Goal: Communication & Community: Answer question/provide support

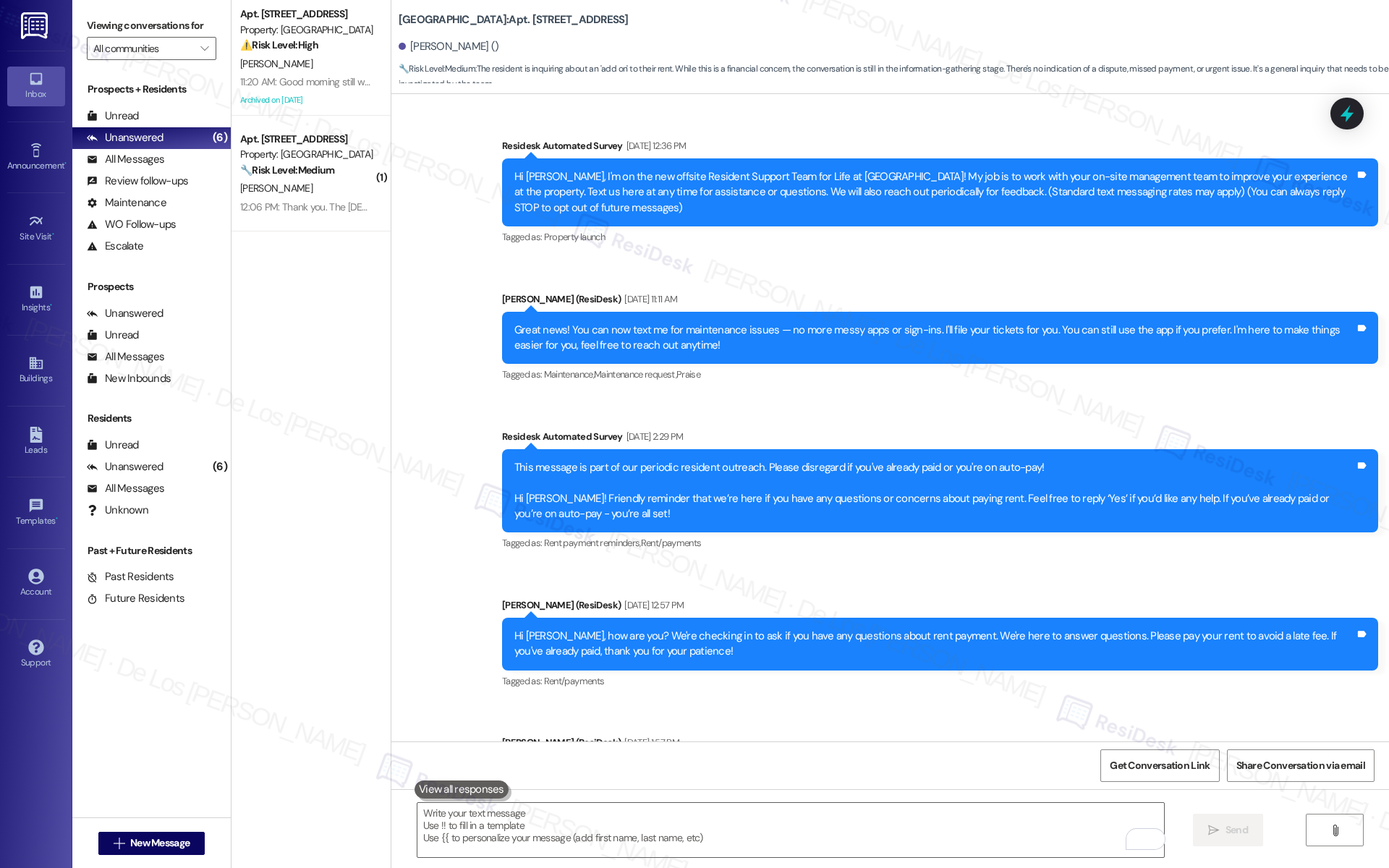
scroll to position [9299, 0]
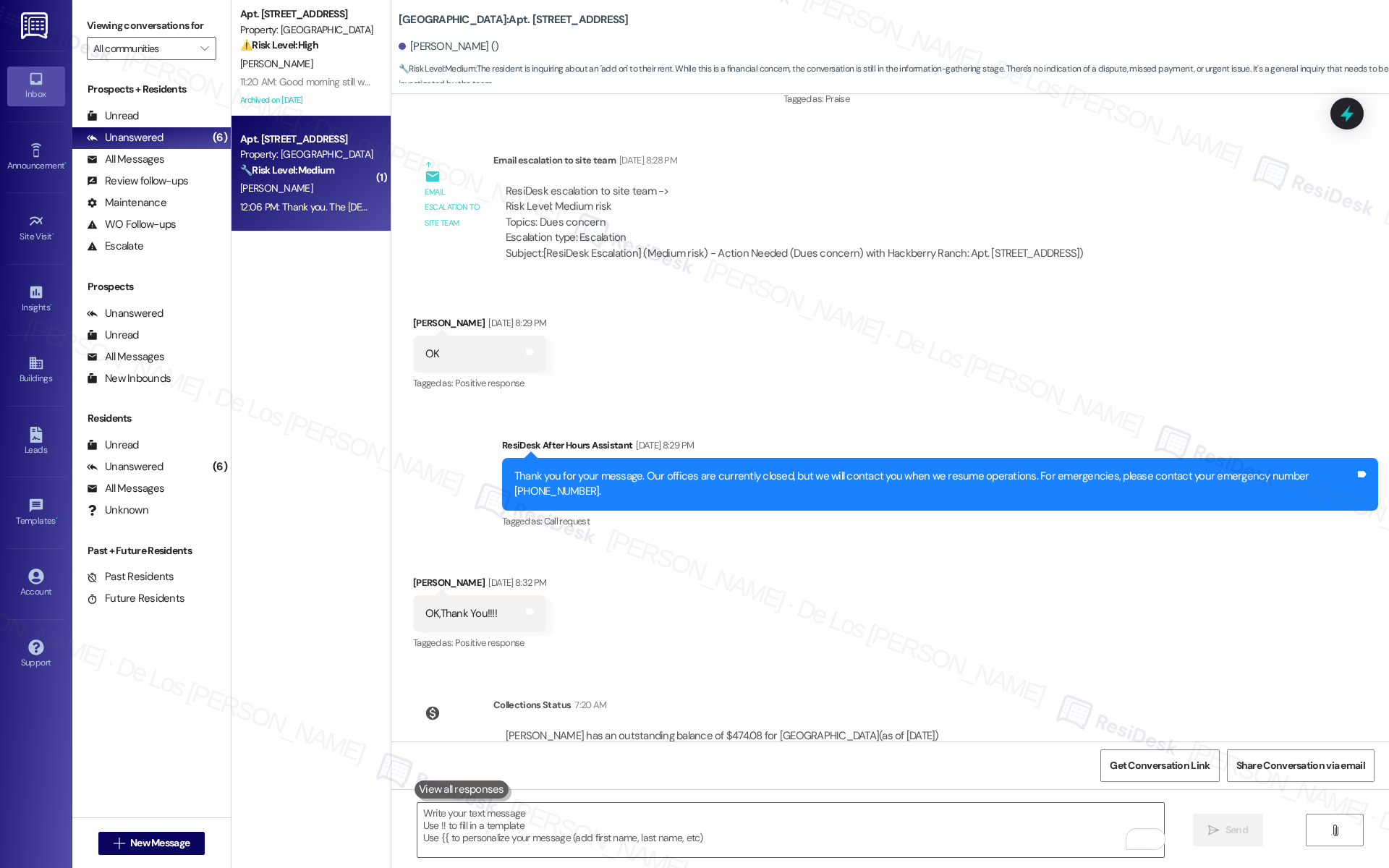
click at [298, 214] on div "12:06 PM: Thank you. The churches should havd dropped checks off . Did you guys…" at bounding box center [307, 207] width 137 height 18
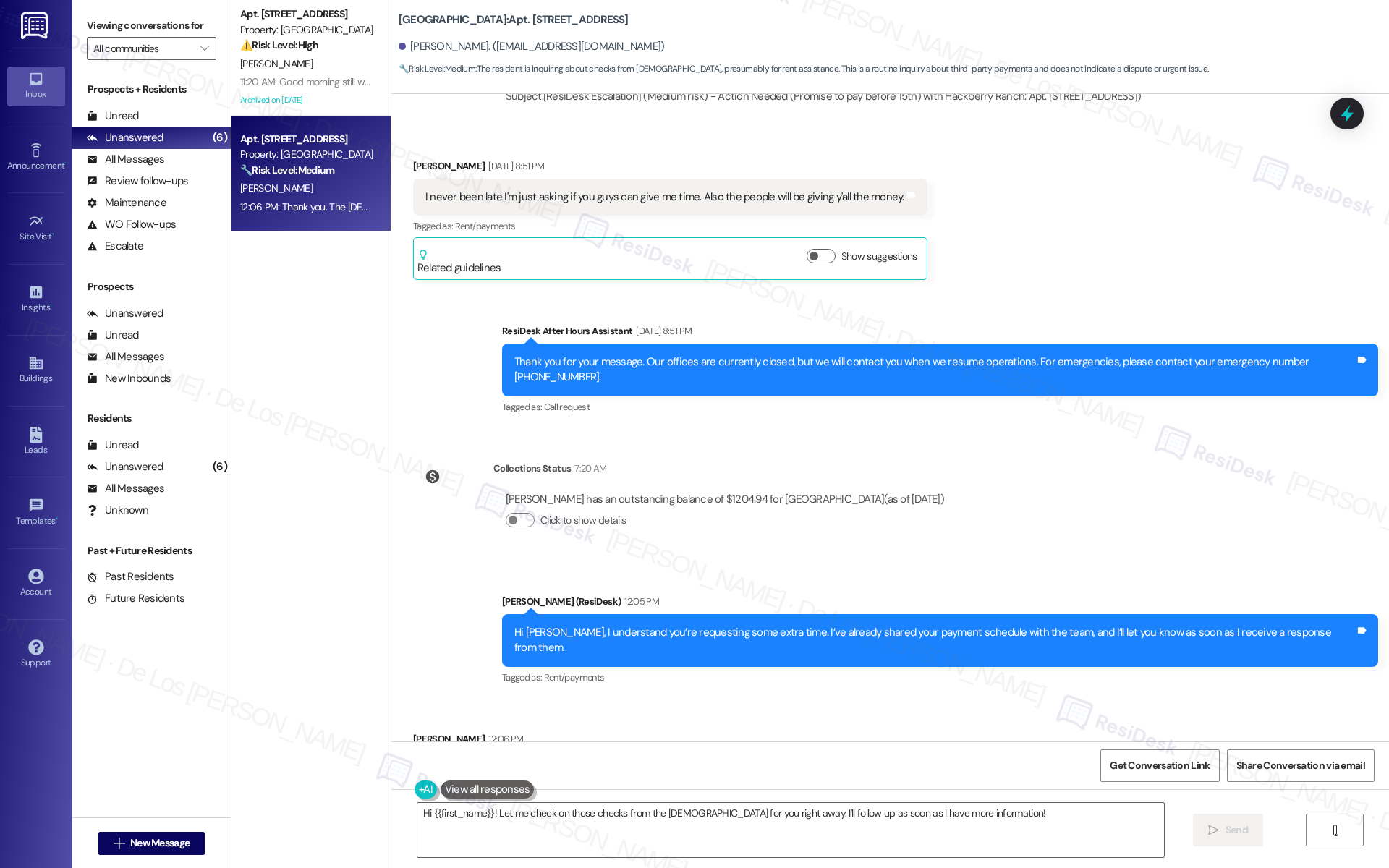
scroll to position [2492, 0]
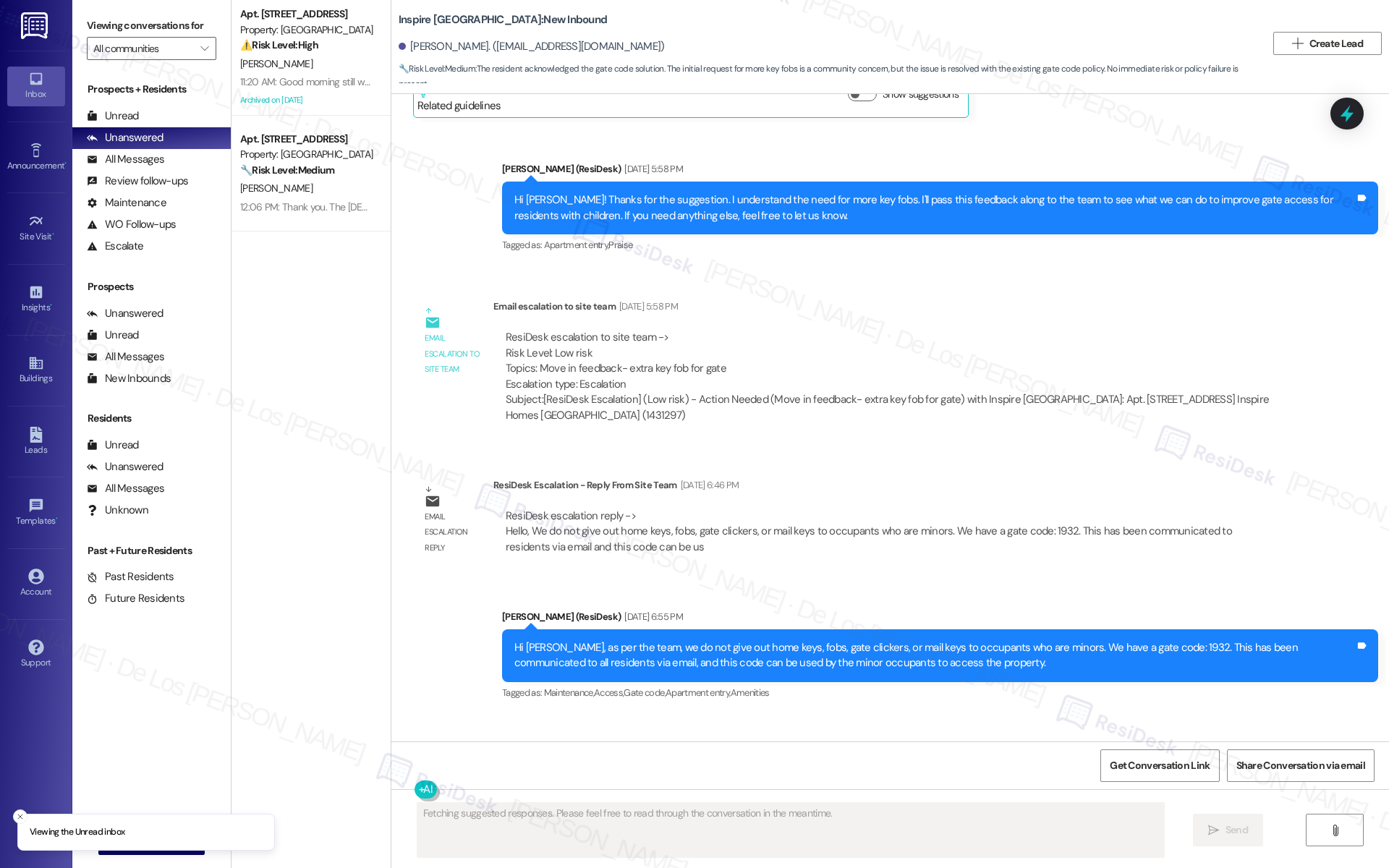
scroll to position [1356, 0]
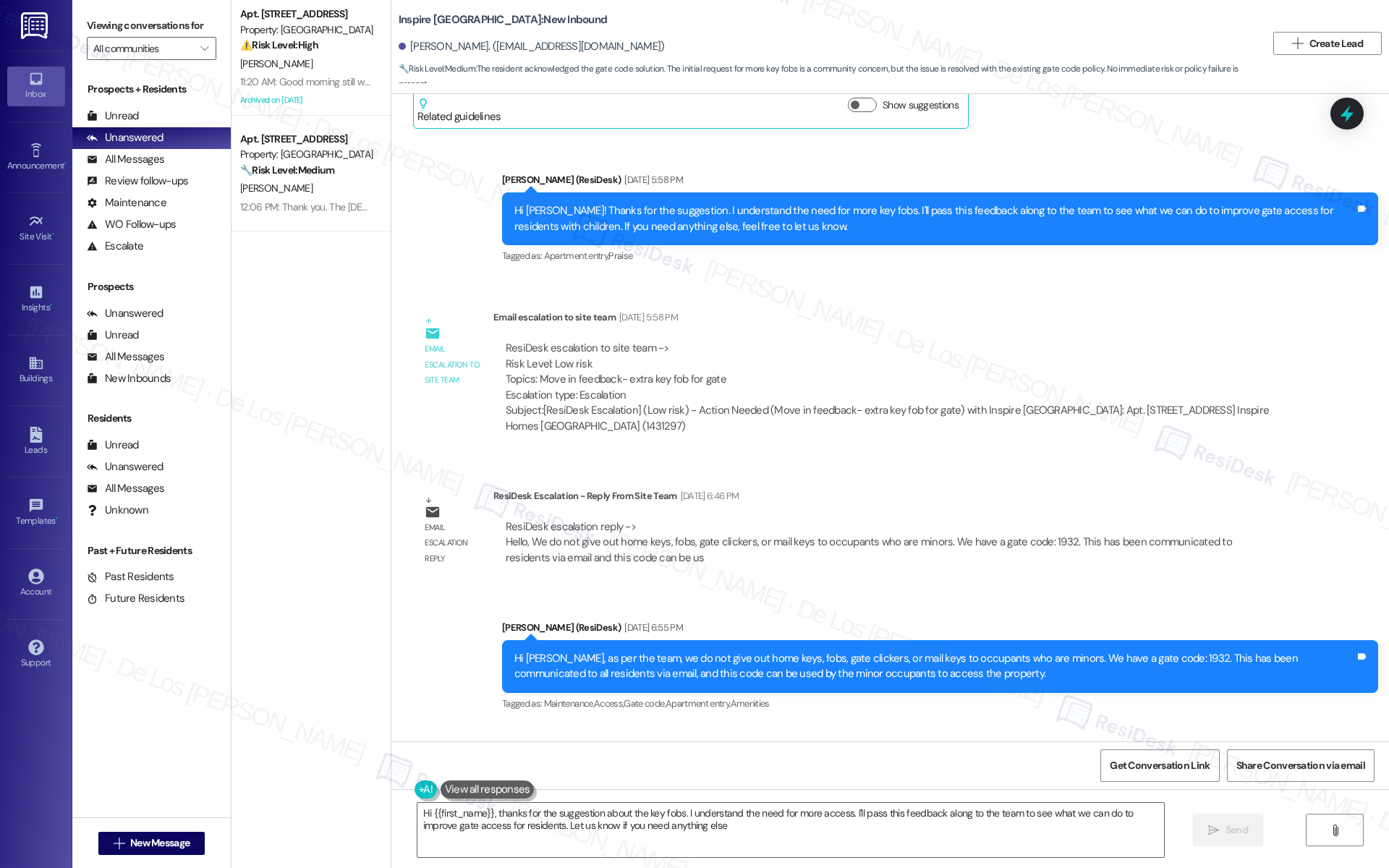
type textarea "Hi {{first_name}}, thanks for the suggestion about the key fobs. I understand t…"
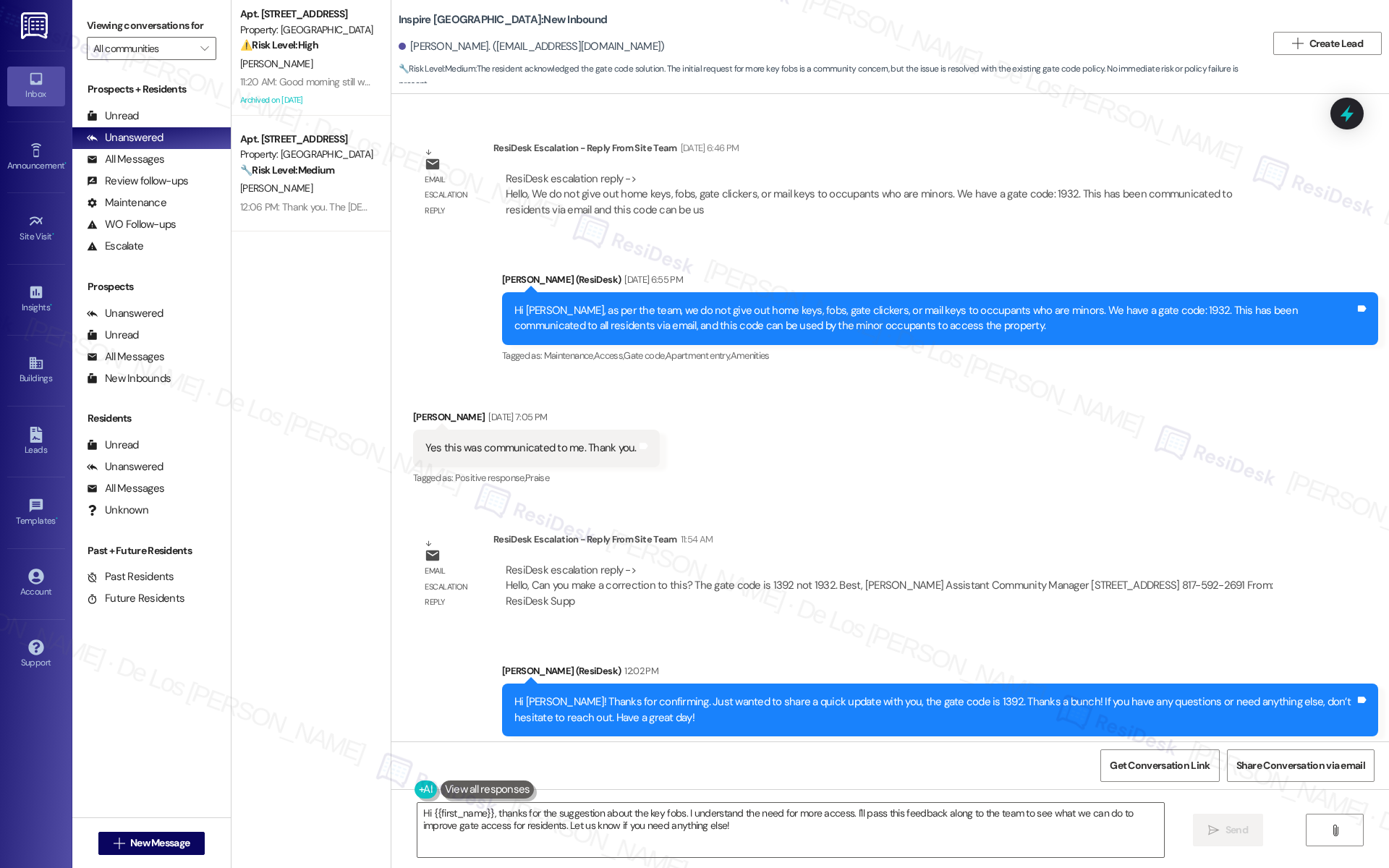
scroll to position [1716, 0]
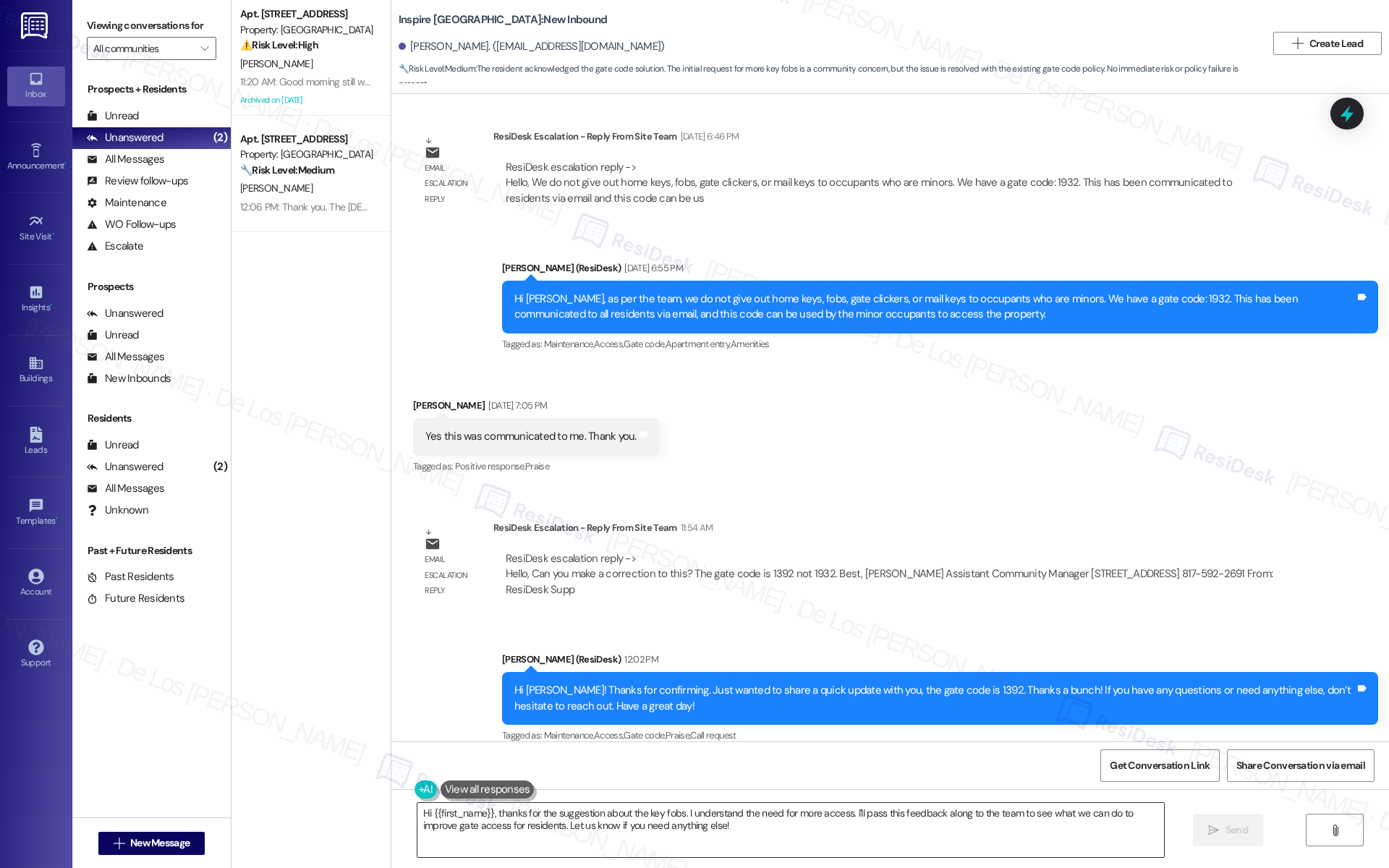
click at [615, 830] on textarea "Hi {{first_name}}, thanks for the suggestion about the key fobs. I understand t…" at bounding box center [790, 830] width 746 height 54
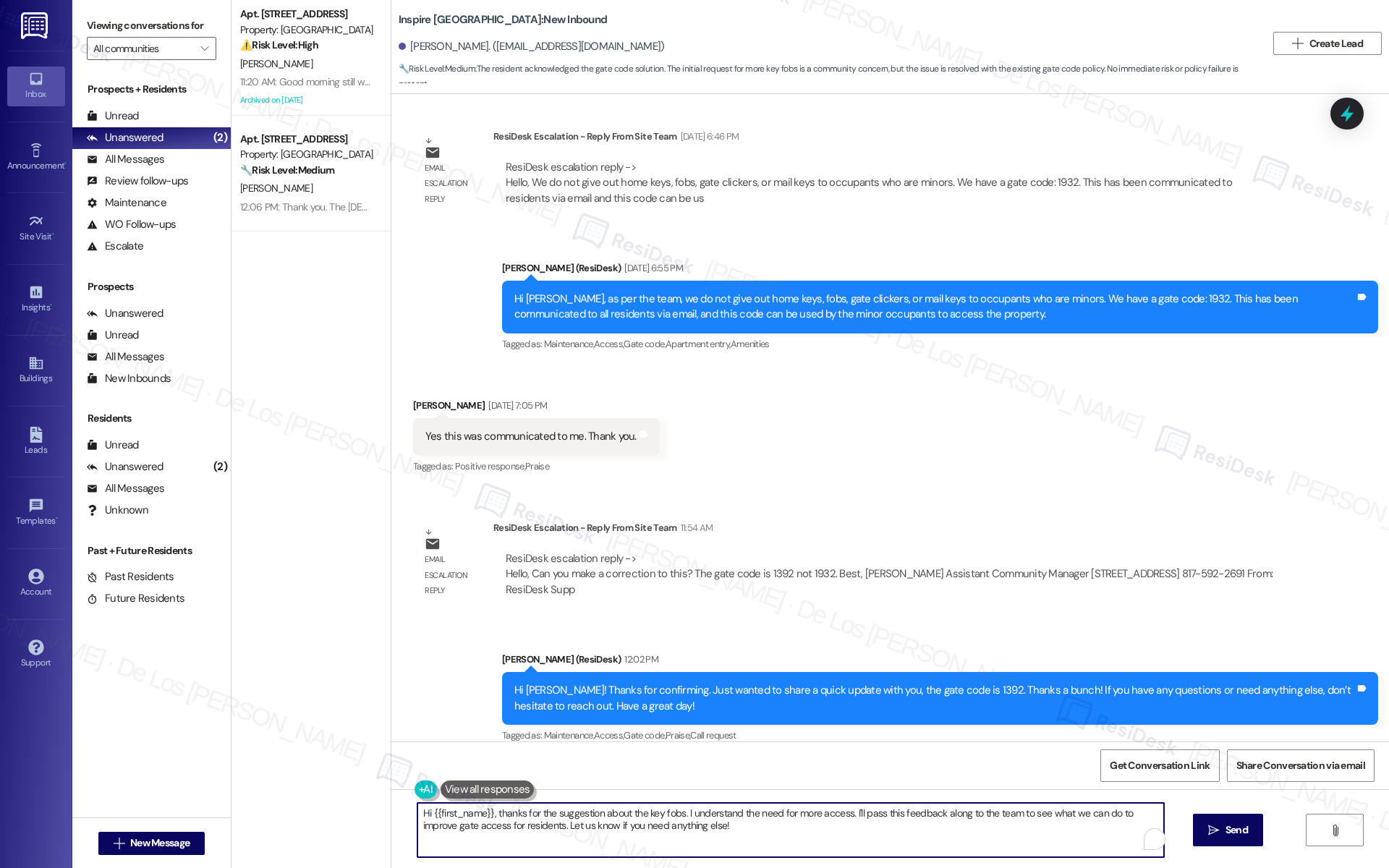
click at [615, 830] on textarea "Hi {{first_name}}, thanks for the suggestion about the key fobs. I understand t…" at bounding box center [790, 830] width 746 height 54
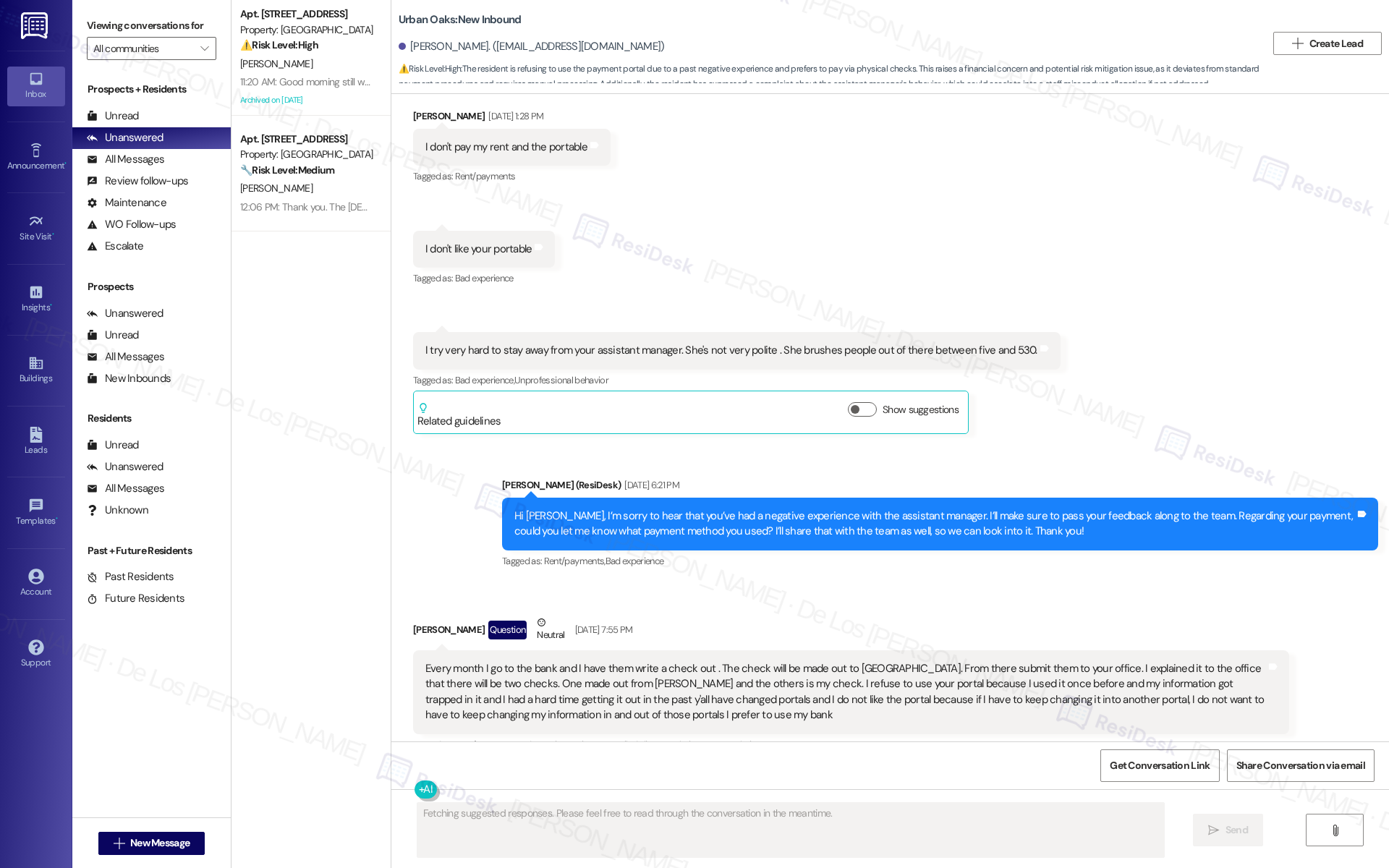
scroll to position [1916, 0]
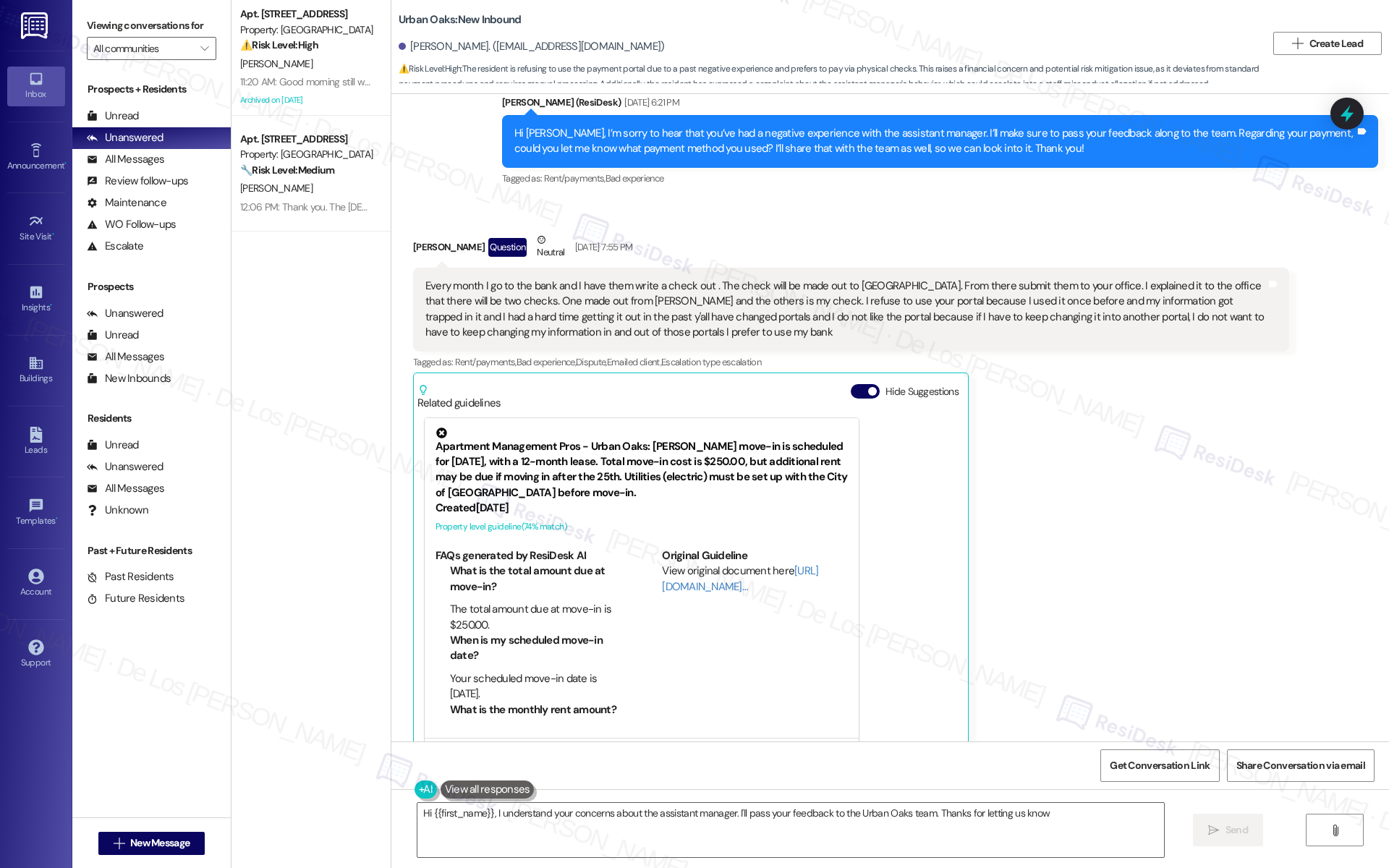
type textarea "Hi {{first_name}}, I understand your concerns about the assistant manager. I'll…"
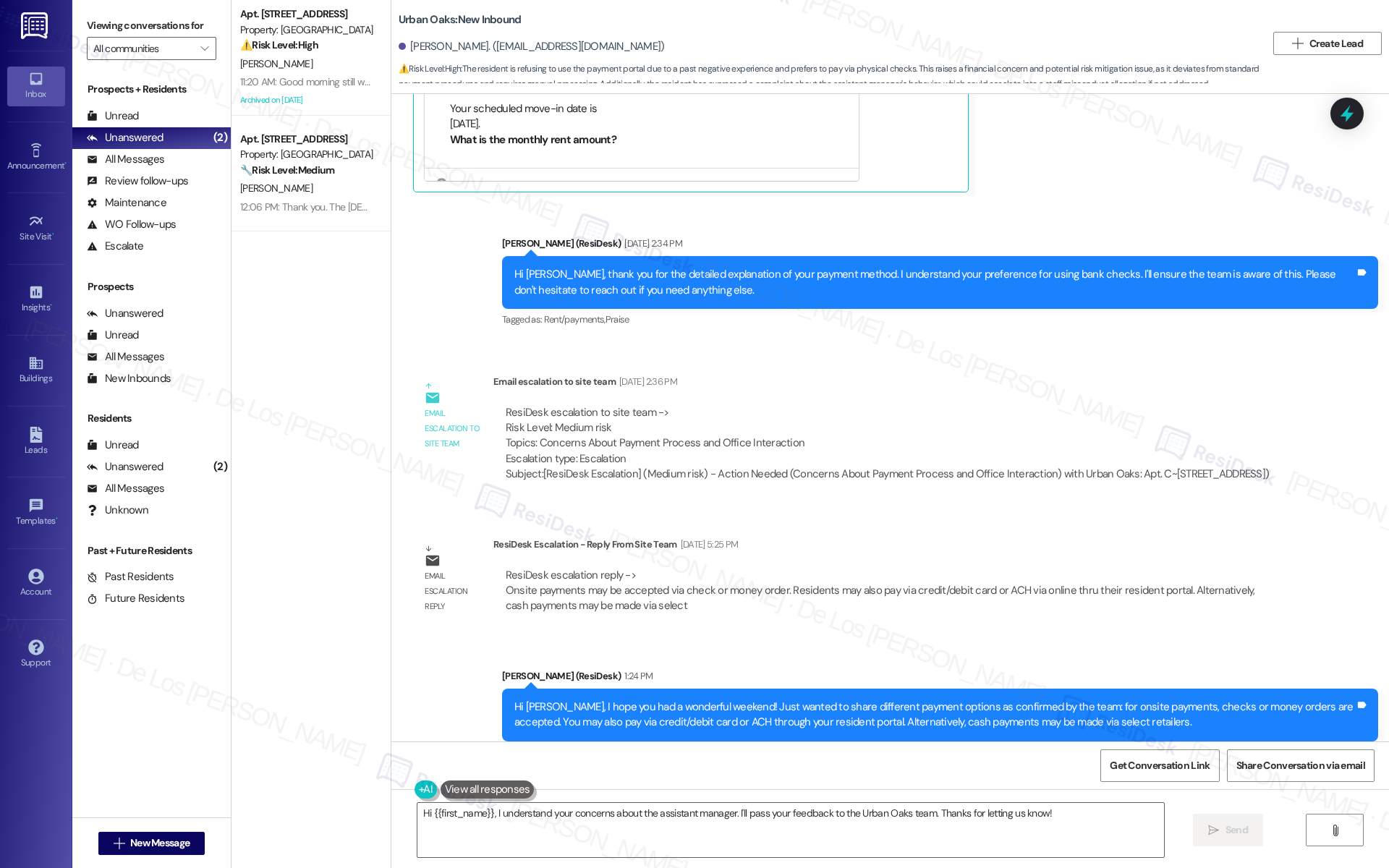
scroll to position [2502, 0]
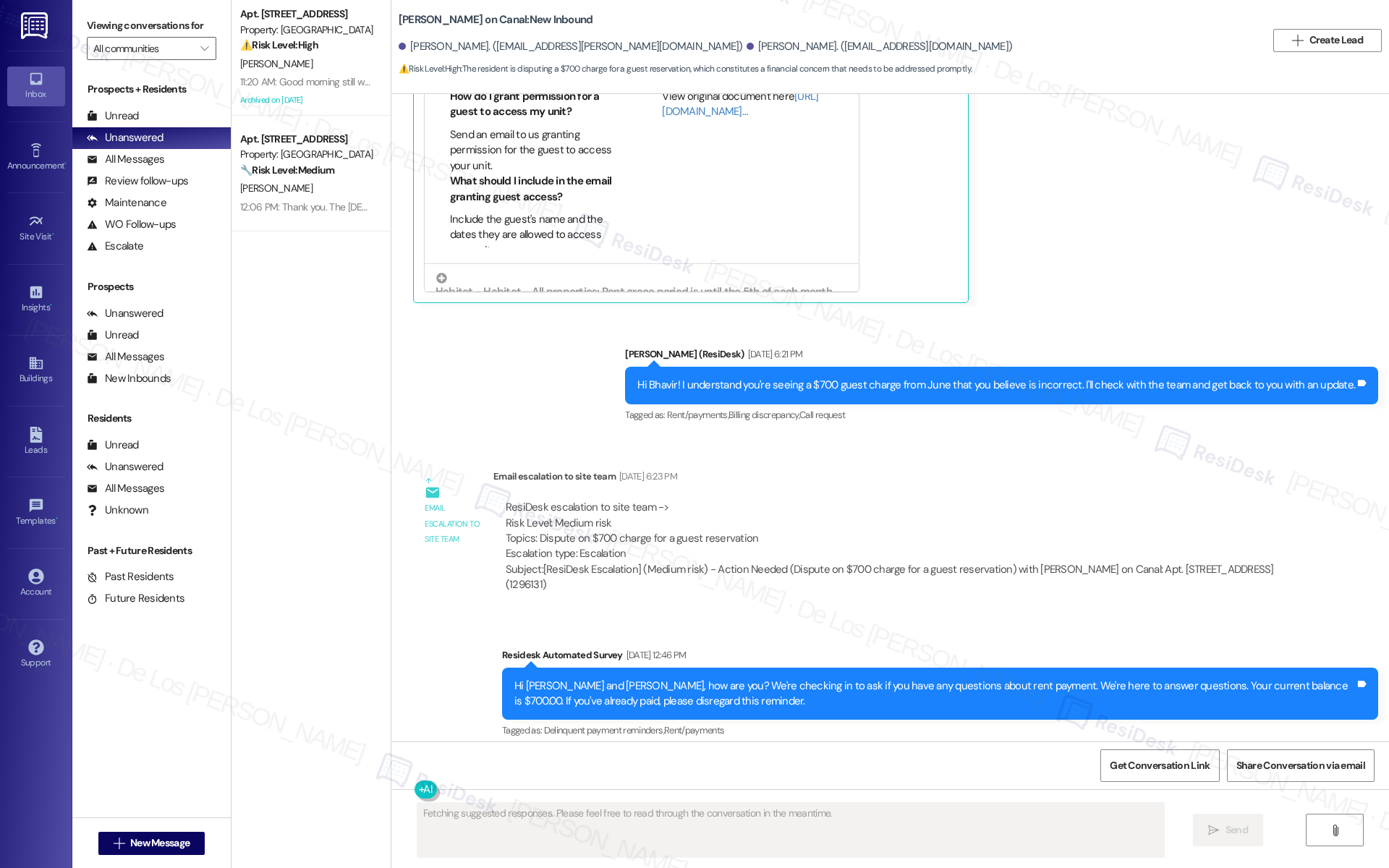
scroll to position [3129, 0]
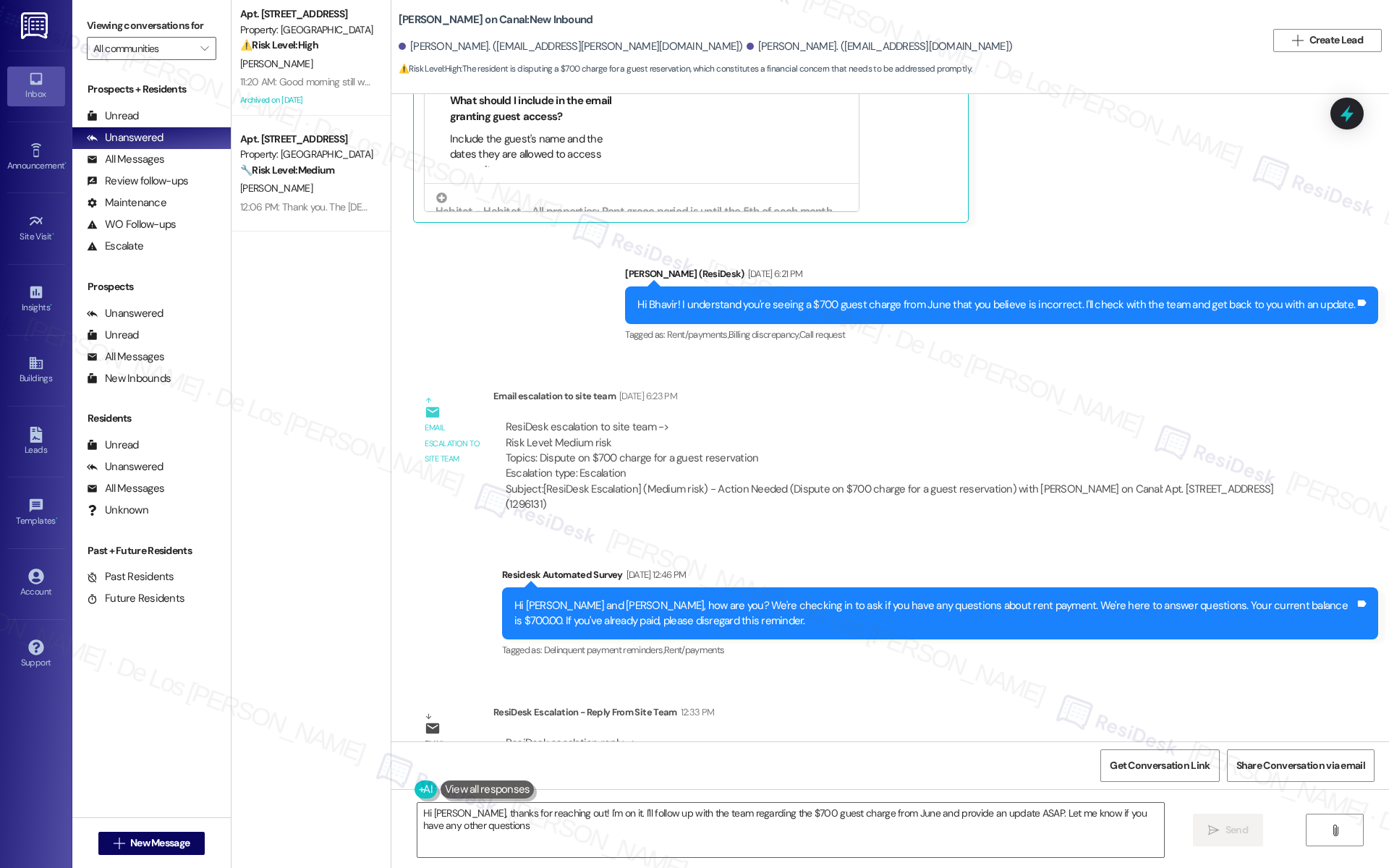
type textarea "Hi Bhavir, thanks for reaching out! I'm on it. I'll follow up with the team reg…"
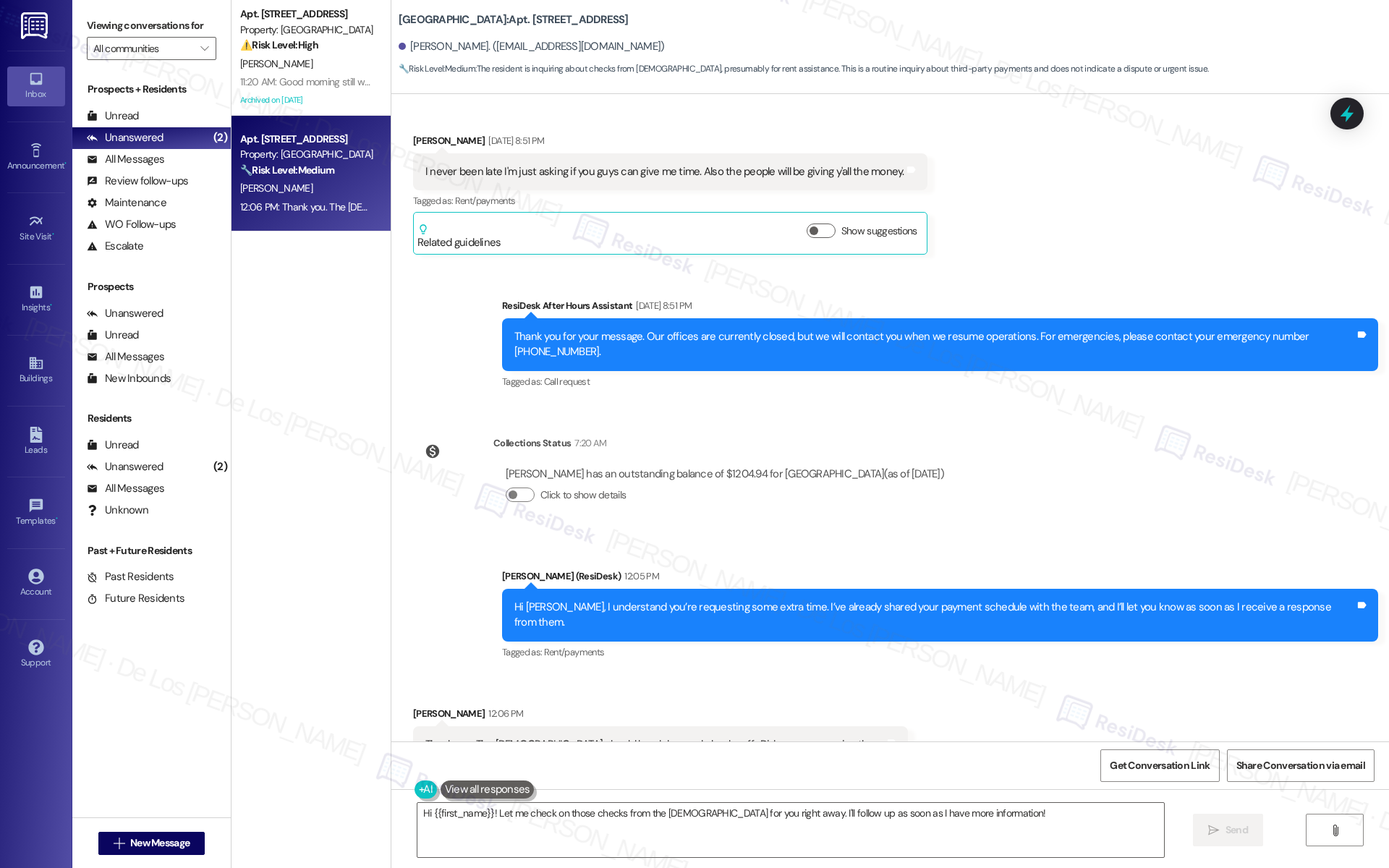
scroll to position [2575, 0]
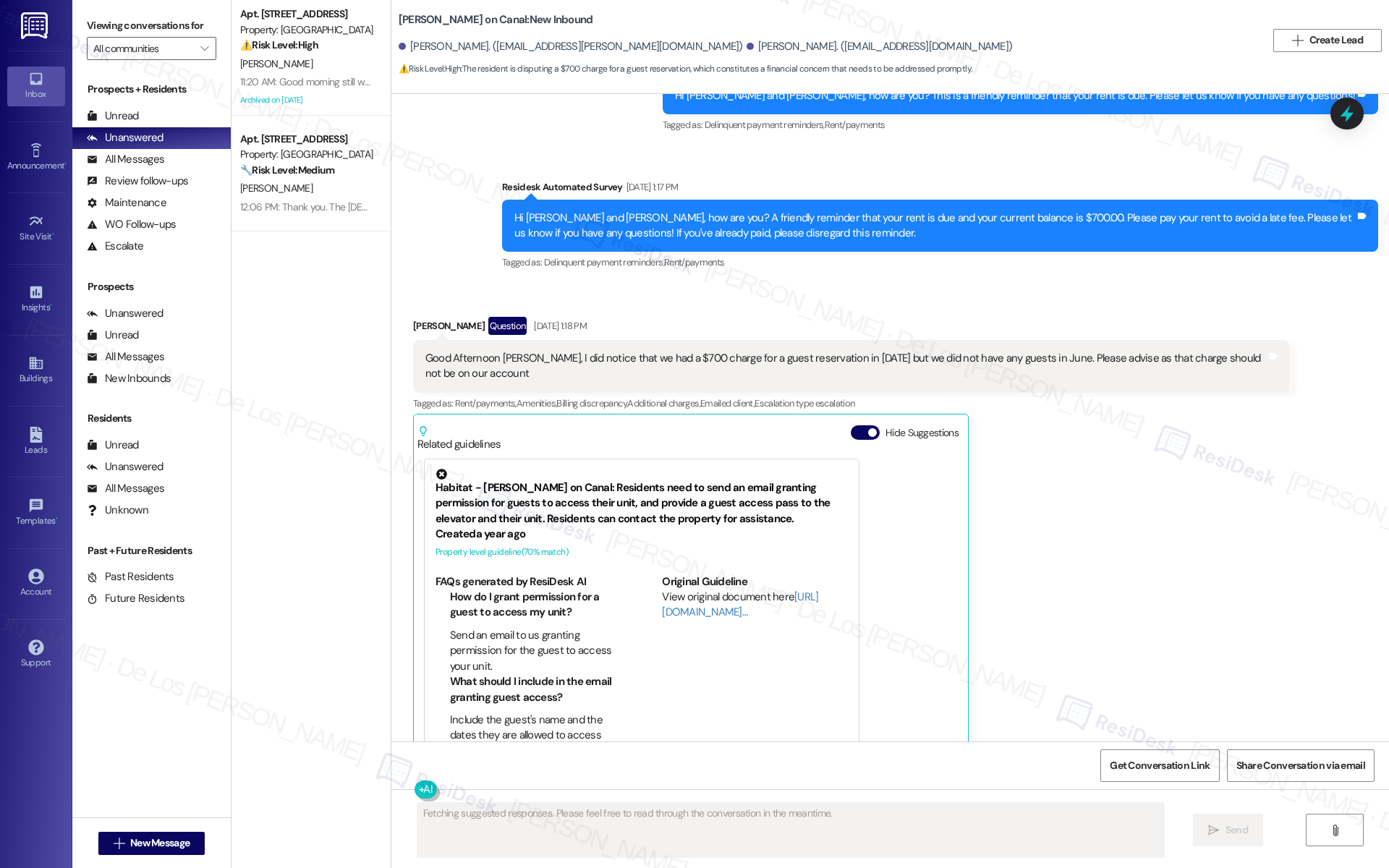
scroll to position [2575, 0]
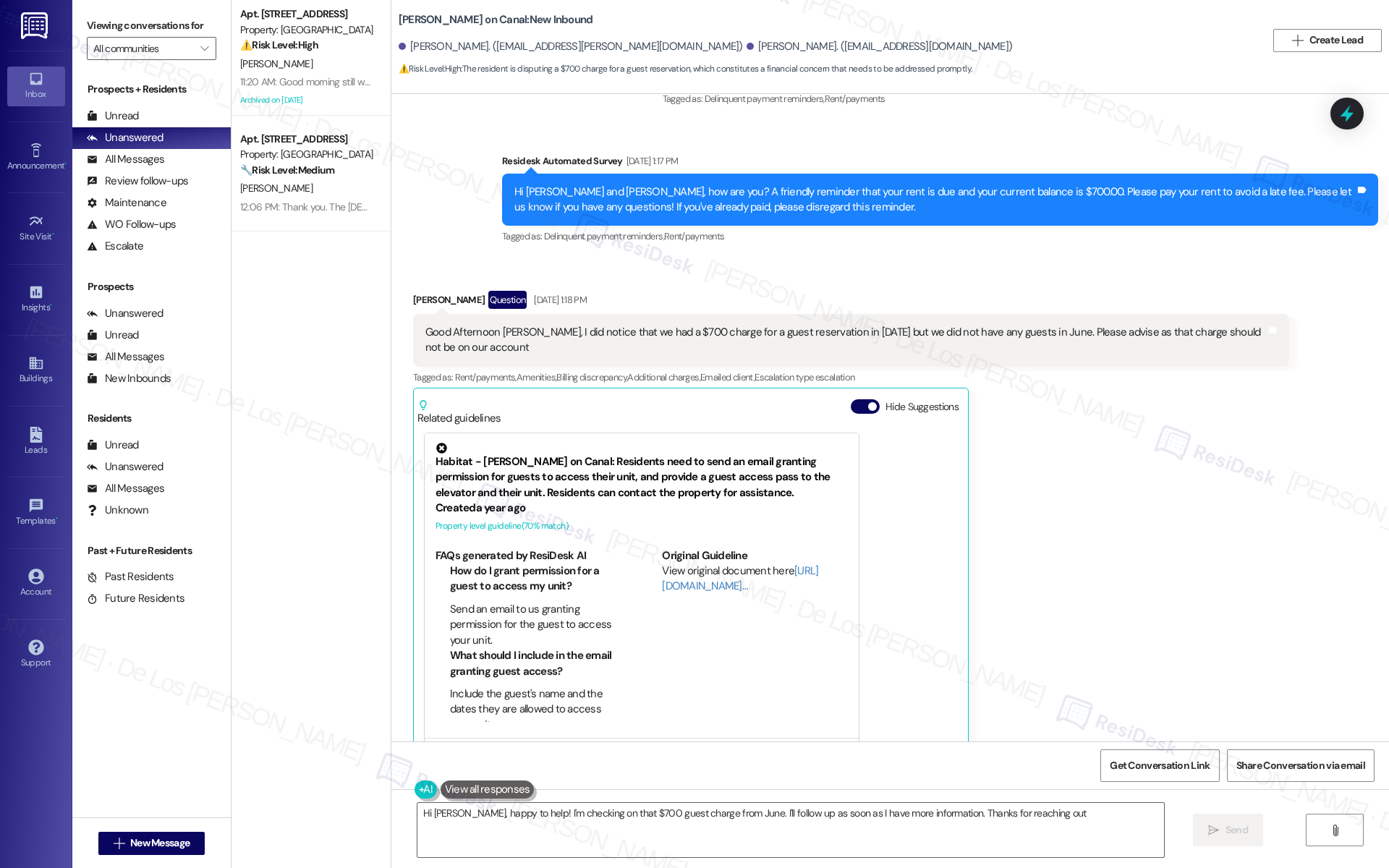
type textarea "Hi Bhavir, happy to help! I'm checking on that $700 guest charge from June. I'l…"
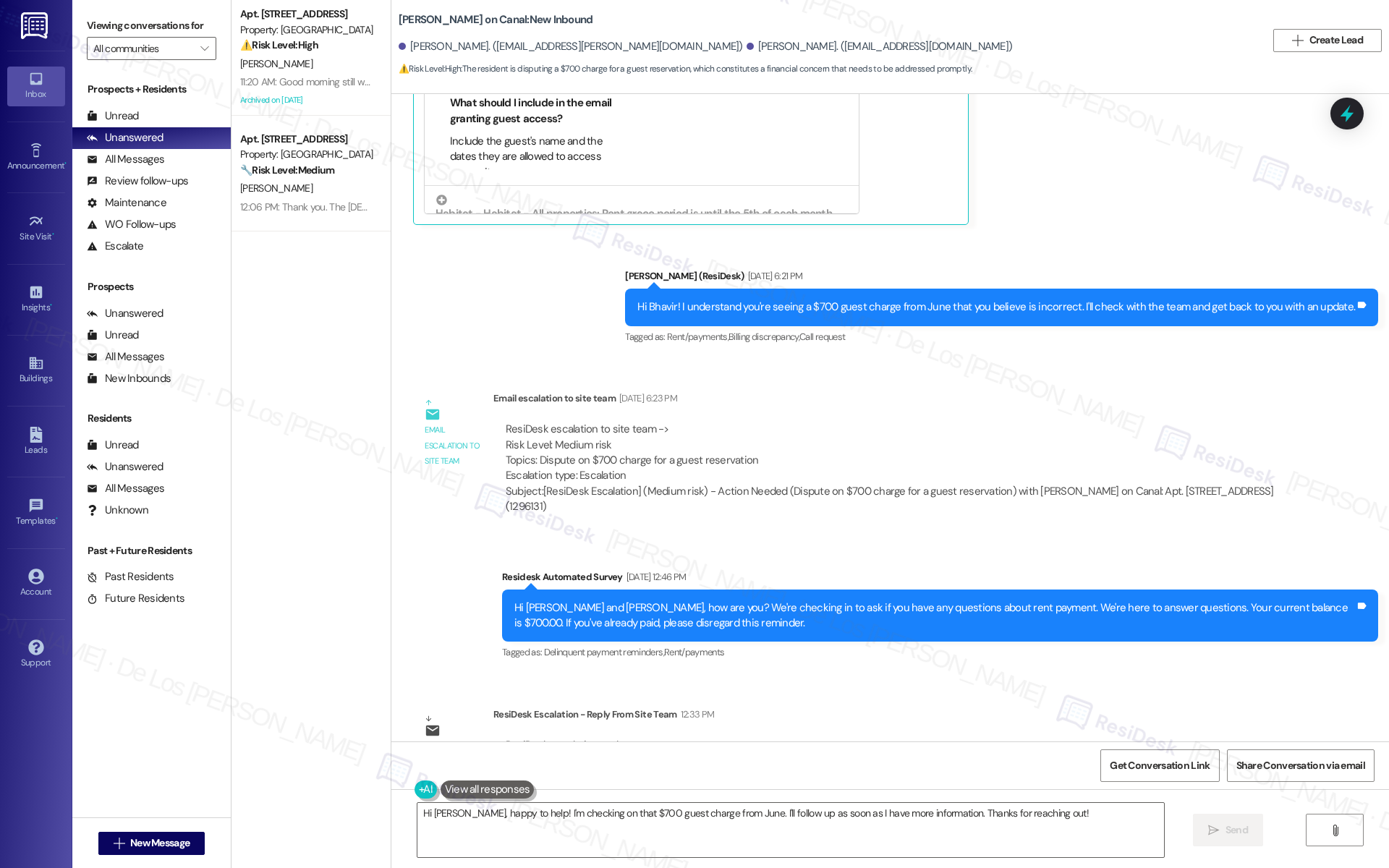
scroll to position [3129, 0]
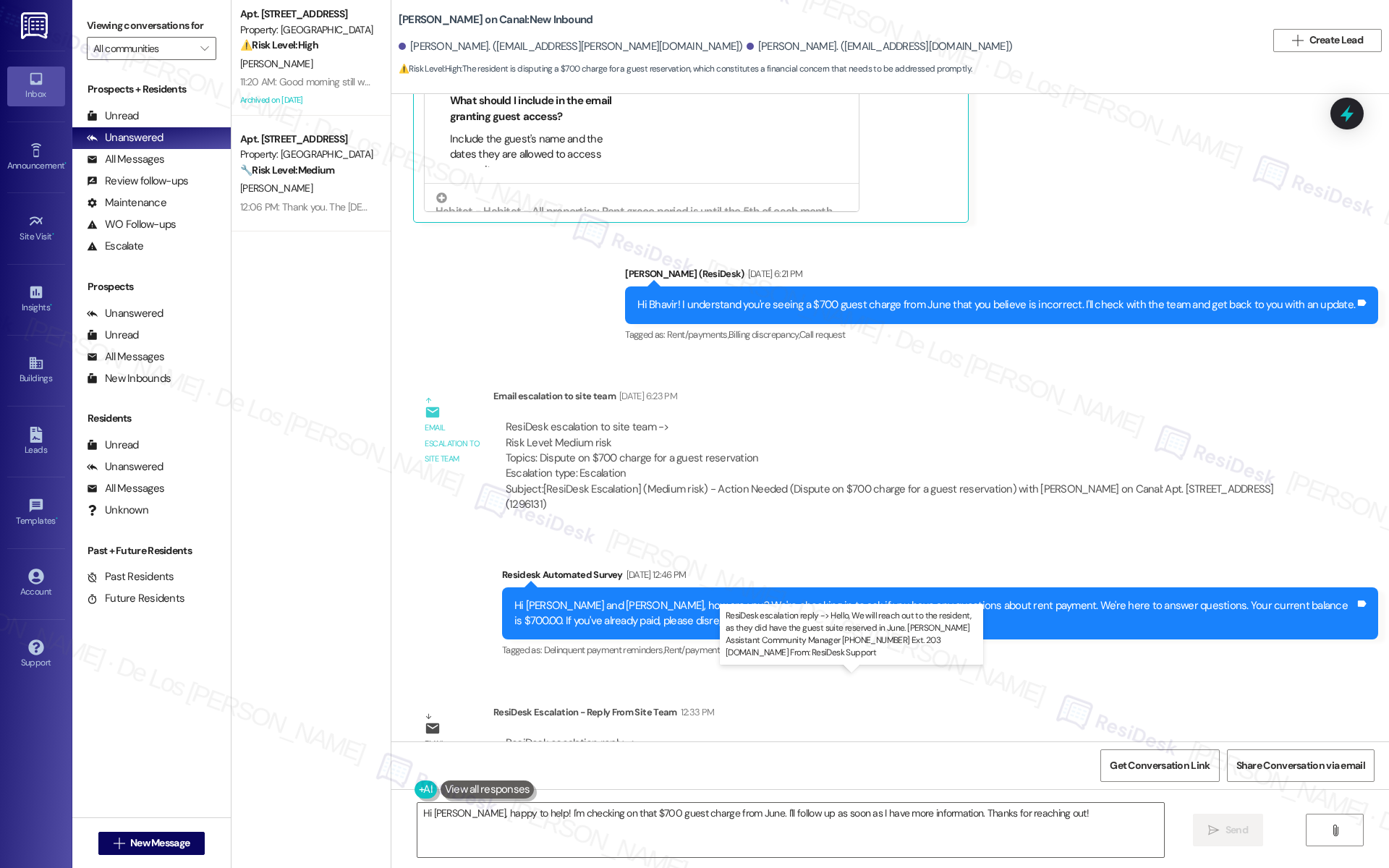
drag, startPoint x: 520, startPoint y: 693, endPoint x: 885, endPoint y: 698, distance: 365.0
click at [885, 736] on div "ResiDesk escalation reply -> Hello, We will reach out to the resident, as they …" at bounding box center [887, 758] width 762 height 45
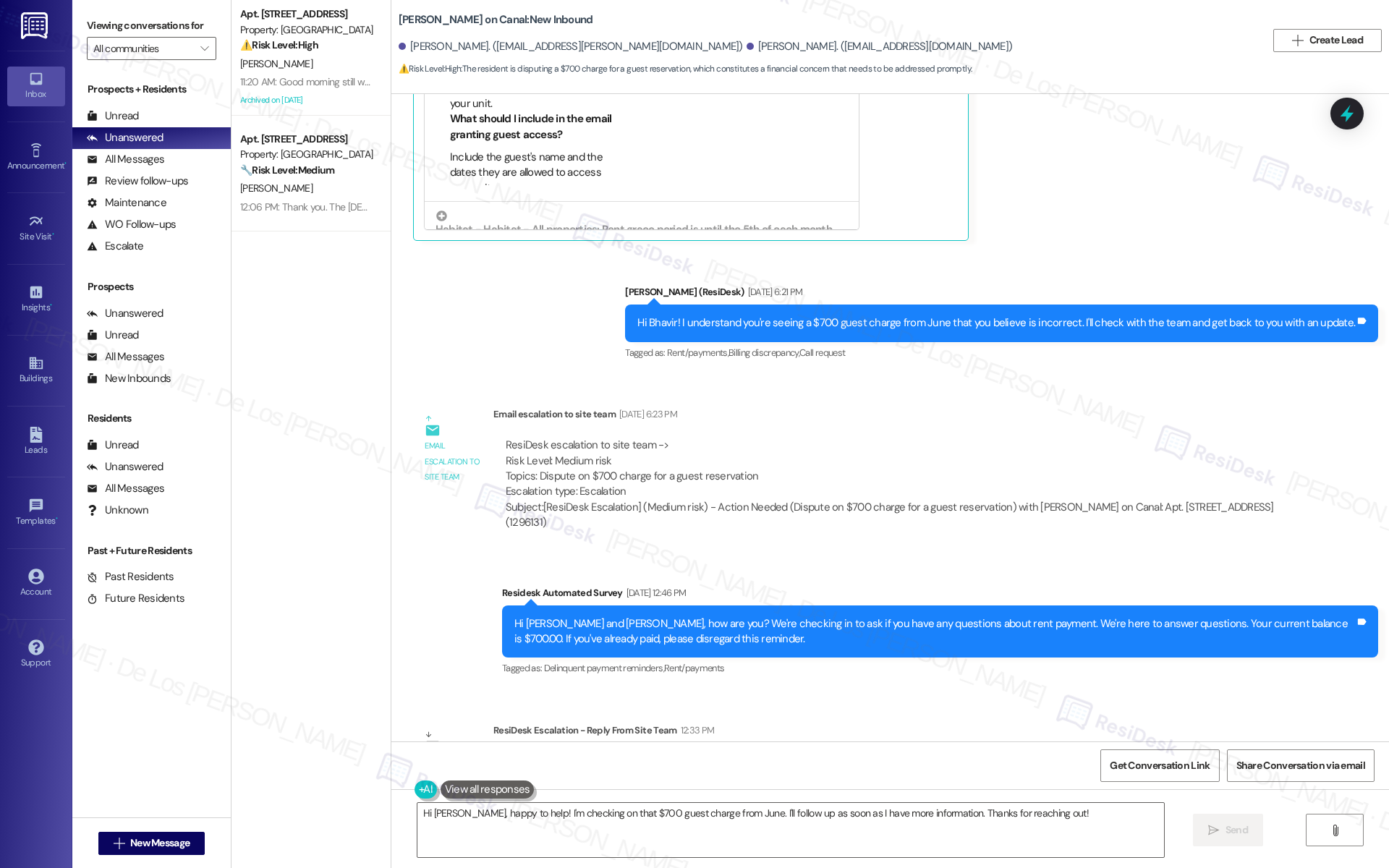
scroll to position [3111, 0]
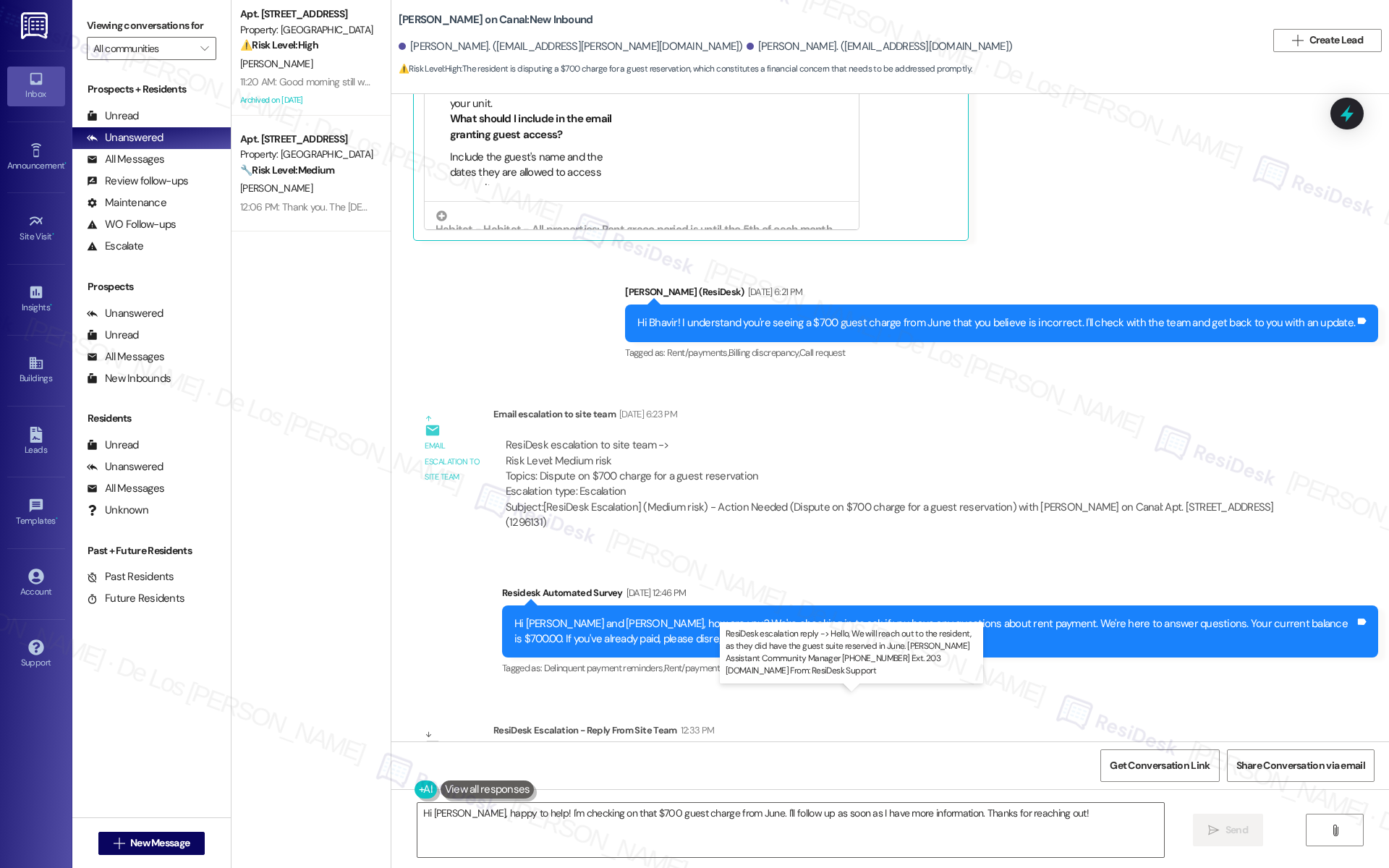
click at [602, 753] on div "ResiDesk escalation reply -> Hello, We will reach out to the resident, as they …" at bounding box center [887, 776] width 762 height 45
drag, startPoint x: 671, startPoint y: 712, endPoint x: 802, endPoint y: 718, distance: 131.1
click at [802, 753] on div "ResiDesk escalation reply -> Hello, We will reach out to the resident, as they …" at bounding box center [887, 776] width 762 height 45
drag, startPoint x: 666, startPoint y: 710, endPoint x: 520, endPoint y: 715, distance: 146.1
click at [520, 753] on div "ResiDesk escalation reply -> Hello, We will reach out to the resident, as they …" at bounding box center [887, 776] width 762 height 45
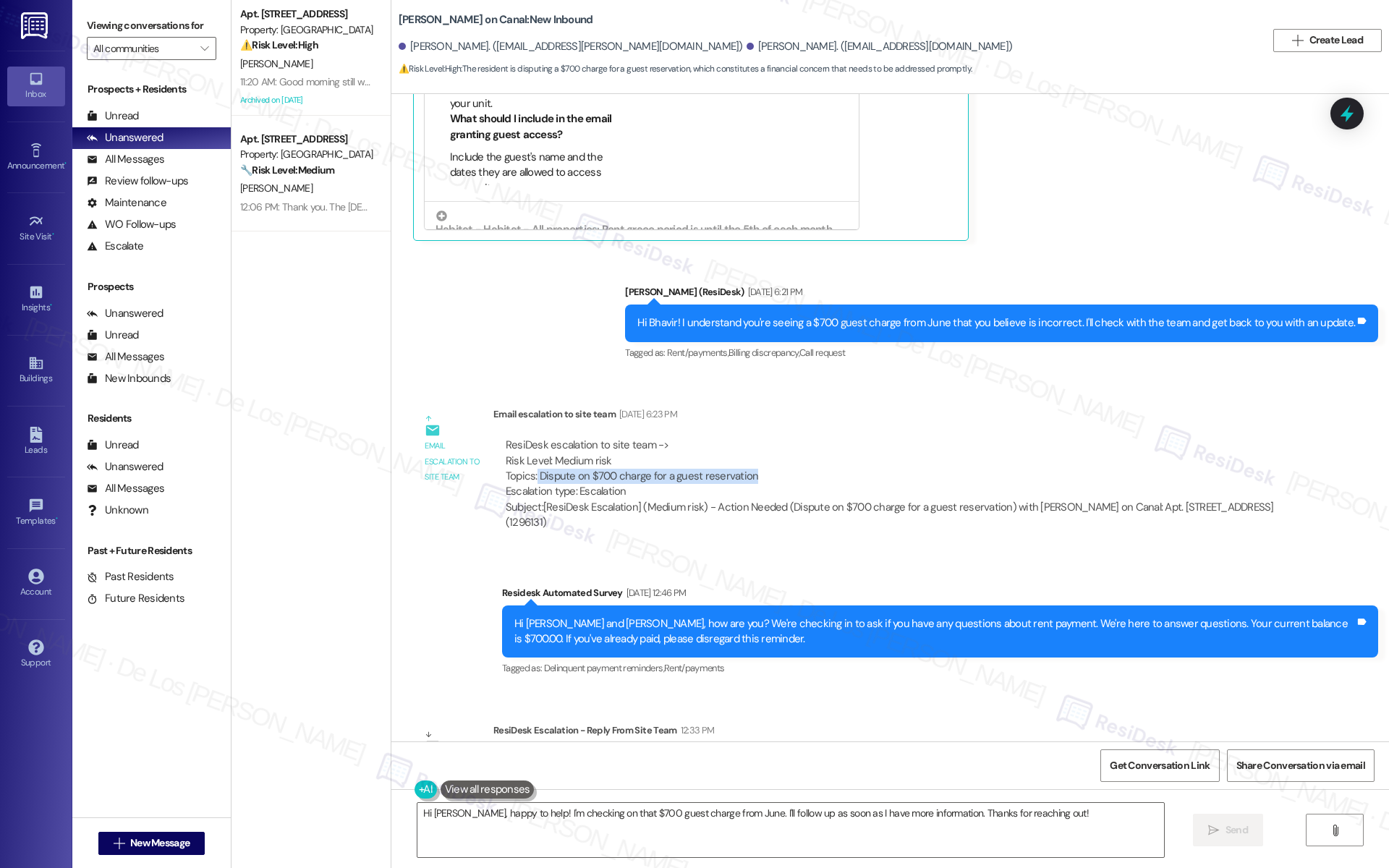
drag, startPoint x: 524, startPoint y: 425, endPoint x: 762, endPoint y: 434, distance: 238.2
click at [762, 438] on div "ResiDesk escalation to site team -> Risk Level: Medium risk Topics: Dispute on …" at bounding box center [891, 468] width 771 height 62
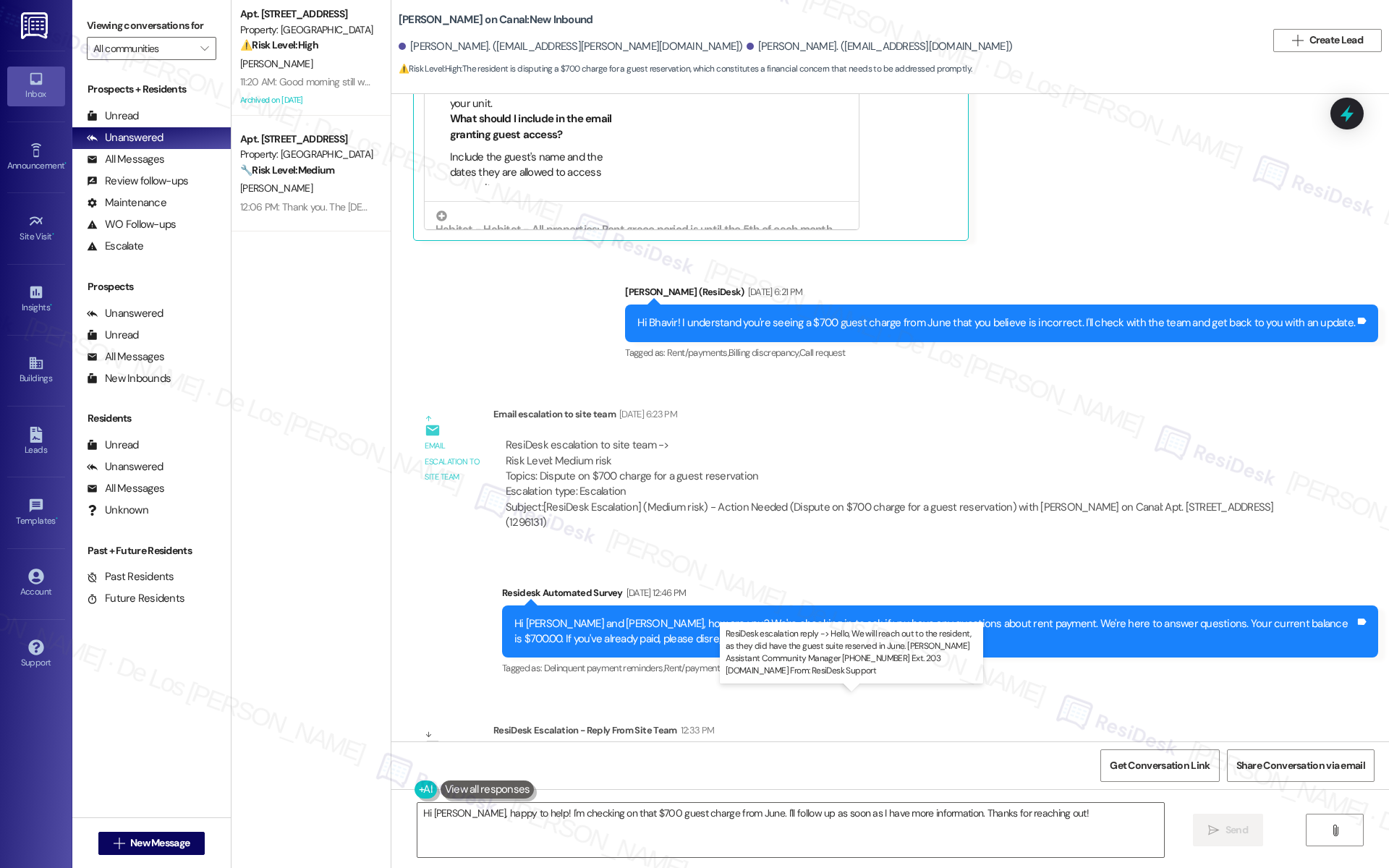
drag, startPoint x: 665, startPoint y: 715, endPoint x: 526, endPoint y: 715, distance: 139.0
click at [518, 753] on div "ResiDesk escalation reply -> Hello, We will reach out to the resident, as they …" at bounding box center [887, 776] width 762 height 45
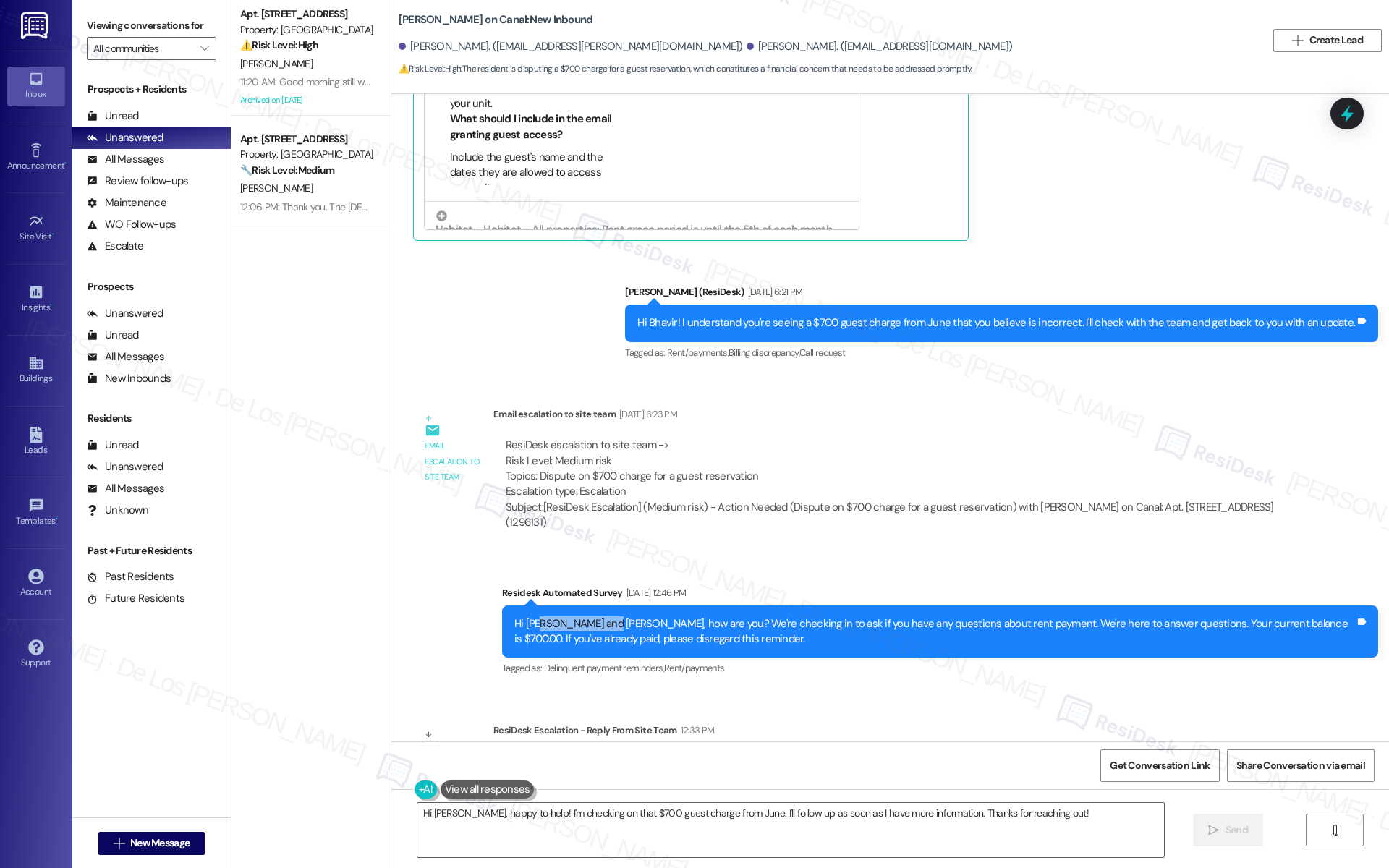
drag, startPoint x: 529, startPoint y: 557, endPoint x: 613, endPoint y: 549, distance: 84.4
click at [594, 616] on div "Hi Bhavir and Mayuri, how are you? We're checking in to ask if you have any que…" at bounding box center [935, 631] width 841 height 31
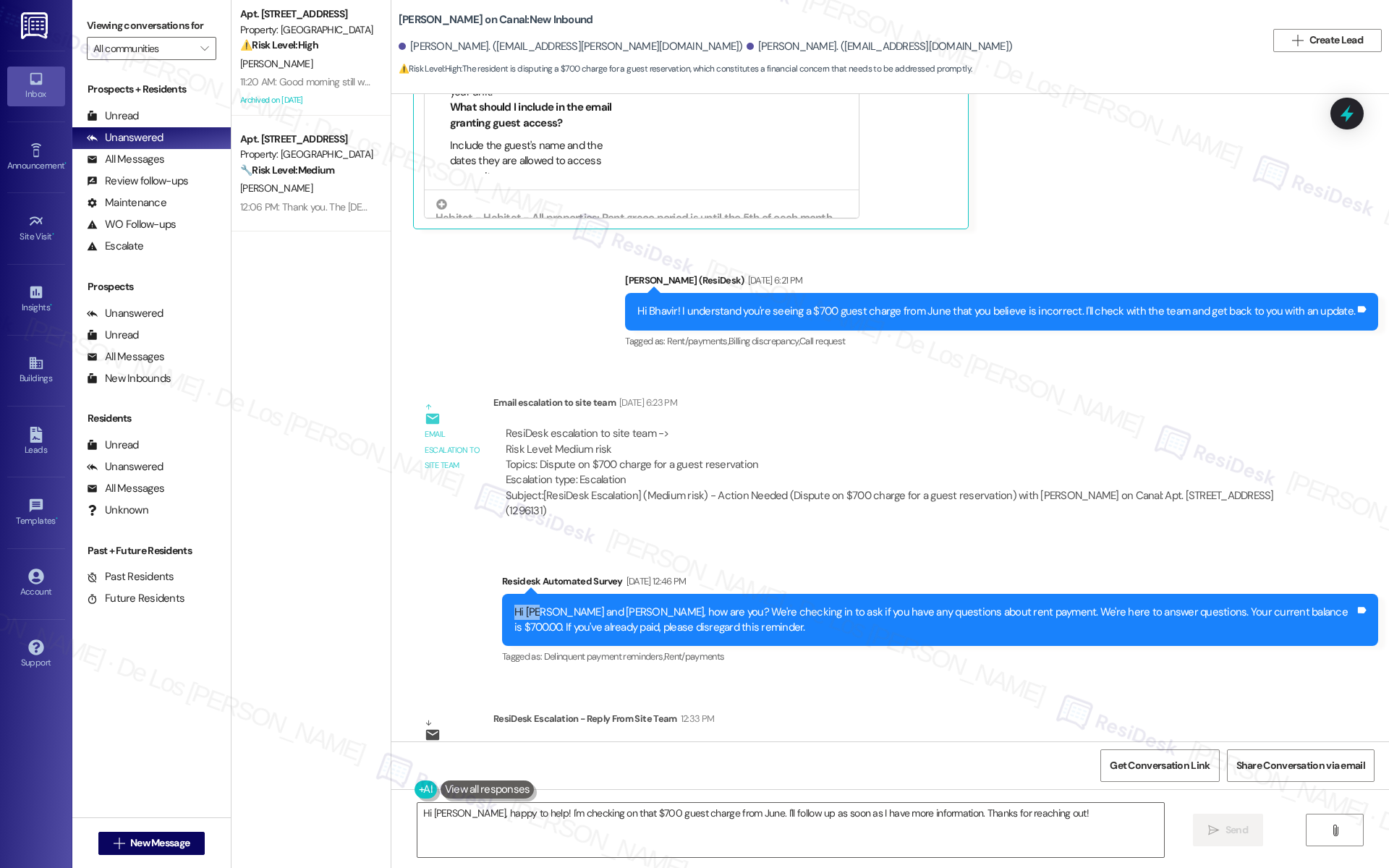
scroll to position [3129, 0]
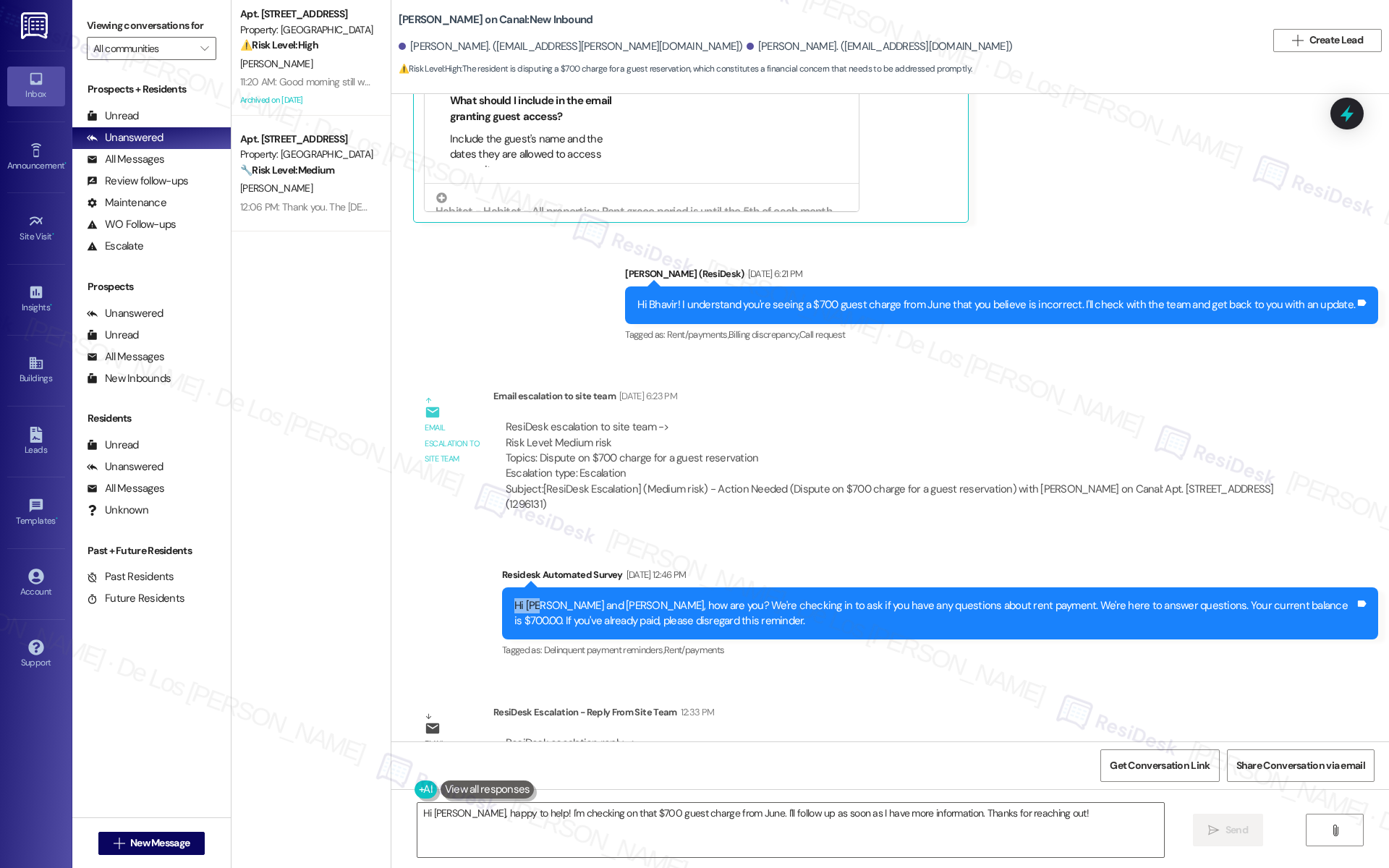
drag, startPoint x: 613, startPoint y: 701, endPoint x: 717, endPoint y: 710, distance: 104.4
click at [717, 736] on div "ResiDesk escalation reply -> Hello, We will reach out to the resident, as they …" at bounding box center [891, 758] width 774 height 46
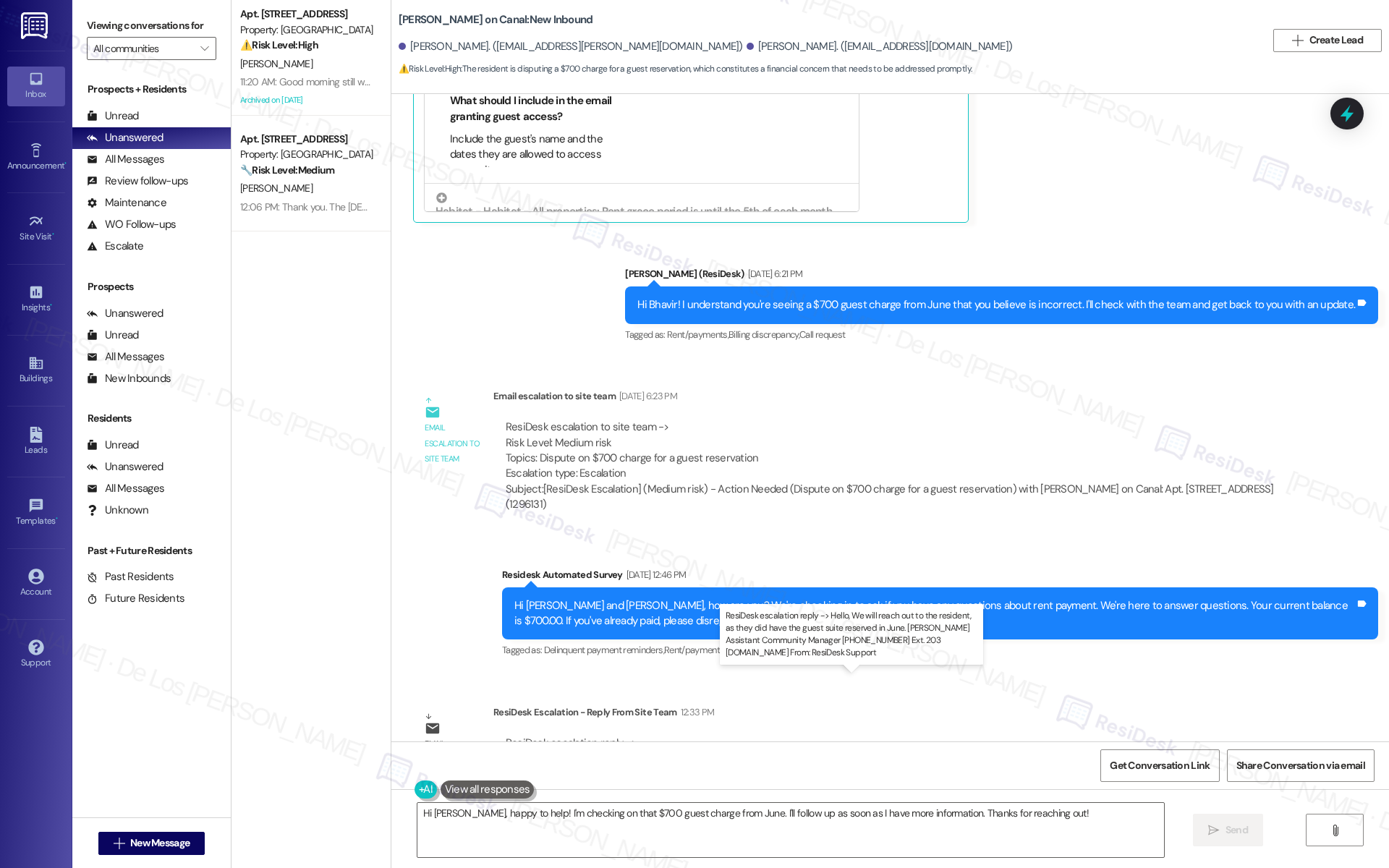
click at [506, 736] on div "ResiDesk escalation reply -> Hello, We will reach out to the resident, as they …" at bounding box center [887, 758] width 762 height 45
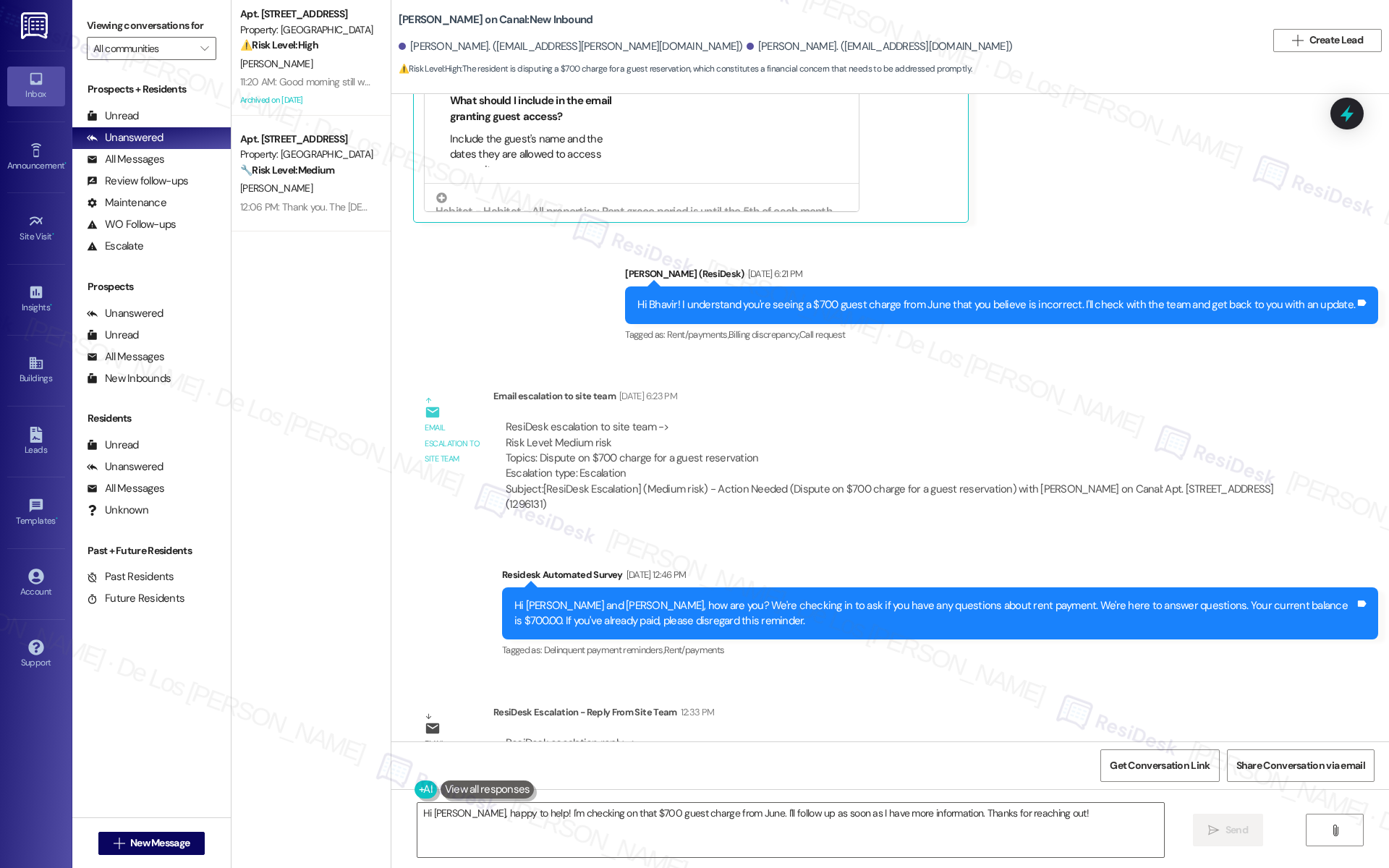
drag, startPoint x: 489, startPoint y: 696, endPoint x: 775, endPoint y: 724, distance: 287.4
click at [775, 725] on div "ResiDesk escalation reply -> Hello, We will reach out to the resident, as they …" at bounding box center [891, 758] width 796 height 68
drag, startPoint x: 536, startPoint y: 410, endPoint x: 707, endPoint y: 391, distance: 172.1
click at [707, 419] on div "ResiDesk escalation to site team -> Risk Level: Medium risk Topics: Dispute on …" at bounding box center [891, 450] width 771 height 62
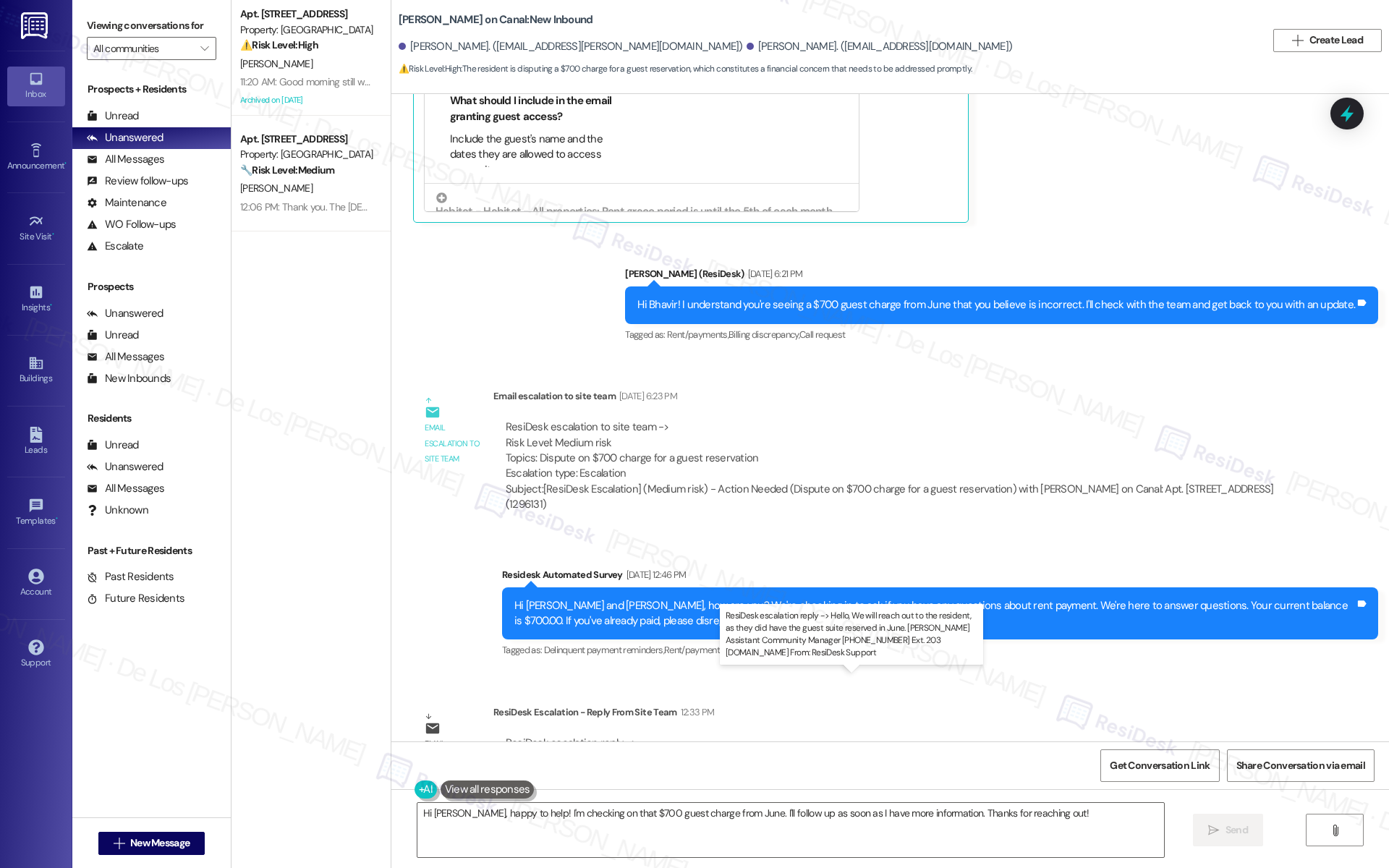
drag, startPoint x: 521, startPoint y: 693, endPoint x: 650, endPoint y: 707, distance: 129.8
click at [650, 736] on div "ResiDesk escalation reply -> Hello, We will reach out to the resident, as they …" at bounding box center [887, 758] width 762 height 45
drag, startPoint x: 597, startPoint y: 695, endPoint x: 657, endPoint y: 707, distance: 61.2
click at [598, 736] on div "ResiDesk escalation reply -> Hello, We will reach out to the resident, as they …" at bounding box center [887, 758] width 762 height 45
drag, startPoint x: 493, startPoint y: 693, endPoint x: 882, endPoint y: 699, distance: 389.0
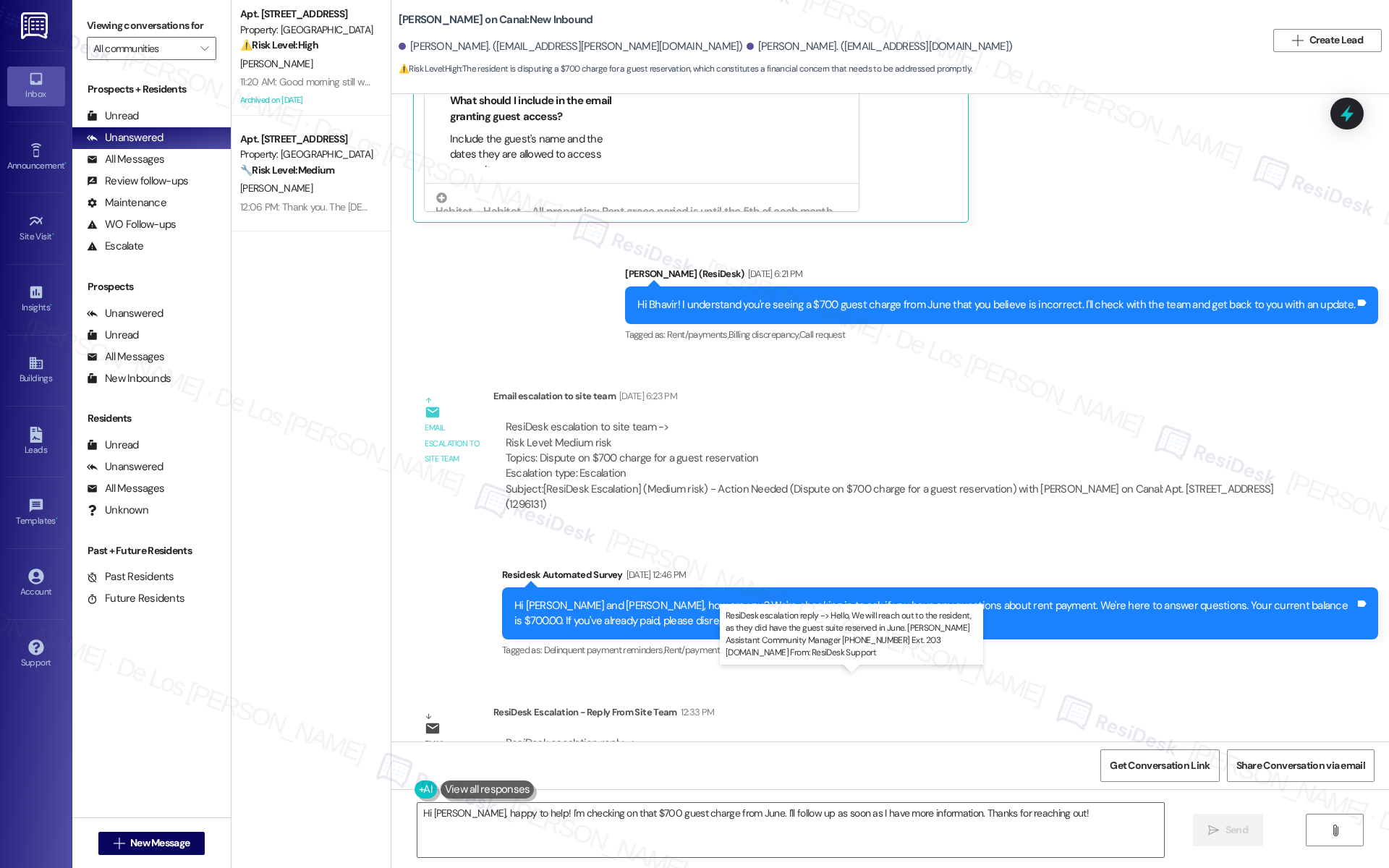
click at [882, 736] on div "ResiDesk escalation reply -> Hello, We will reach out to the resident, as they …" at bounding box center [887, 758] width 762 height 45
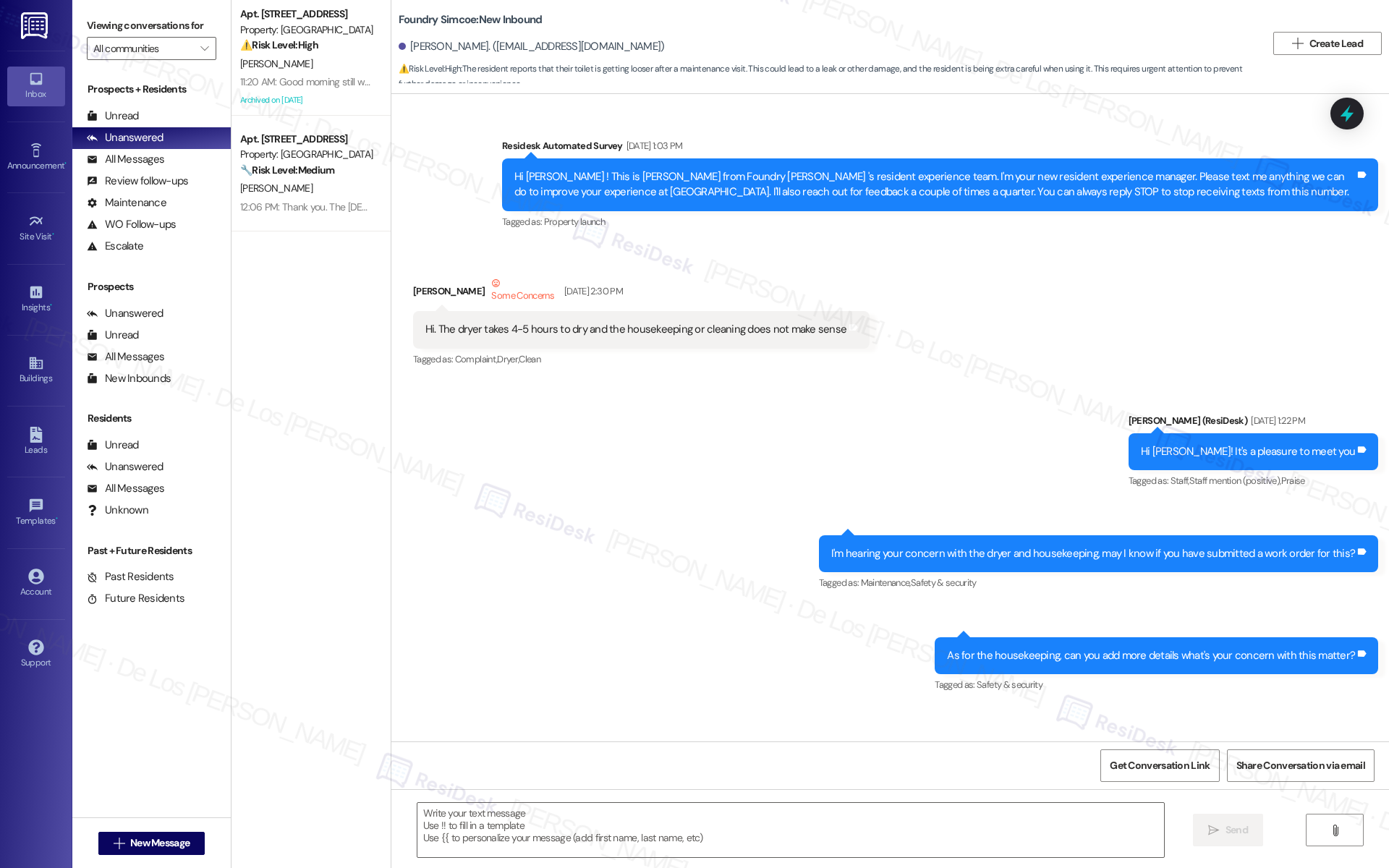
scroll to position [8223, 0]
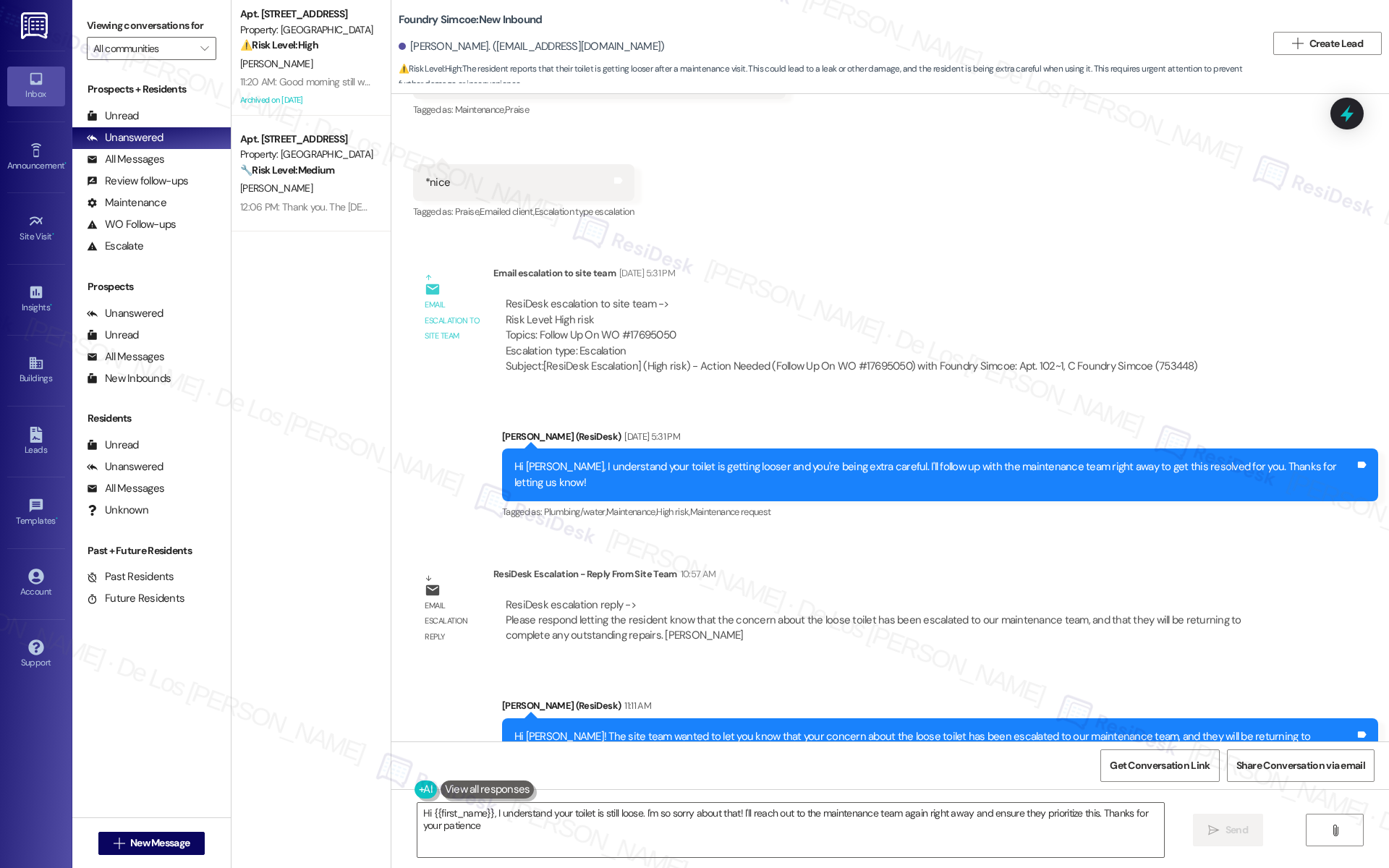
type textarea "Hi {{first_name}}, I understand your toilet is still loose. I'm so sorry about …"
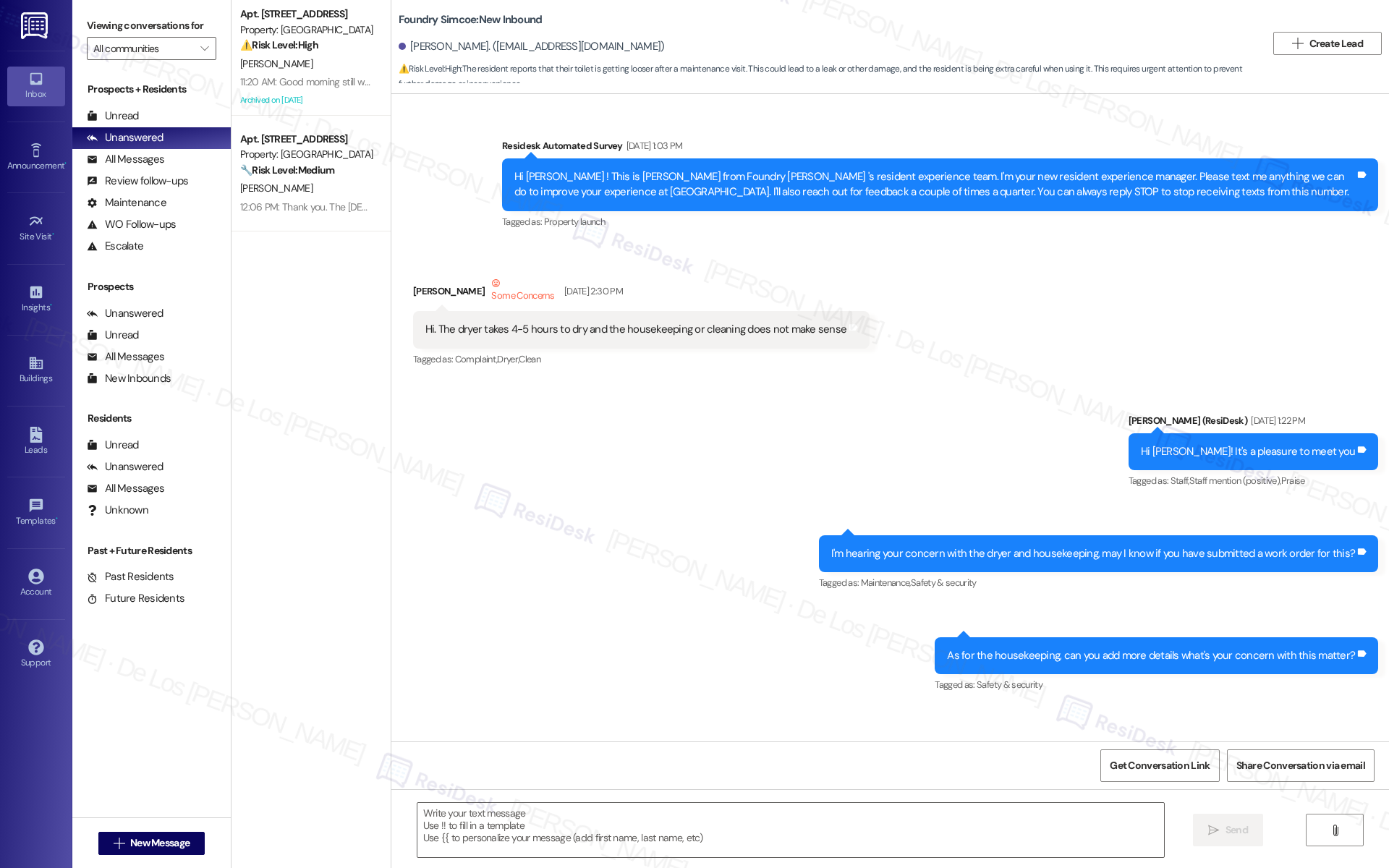
scroll to position [8223, 0]
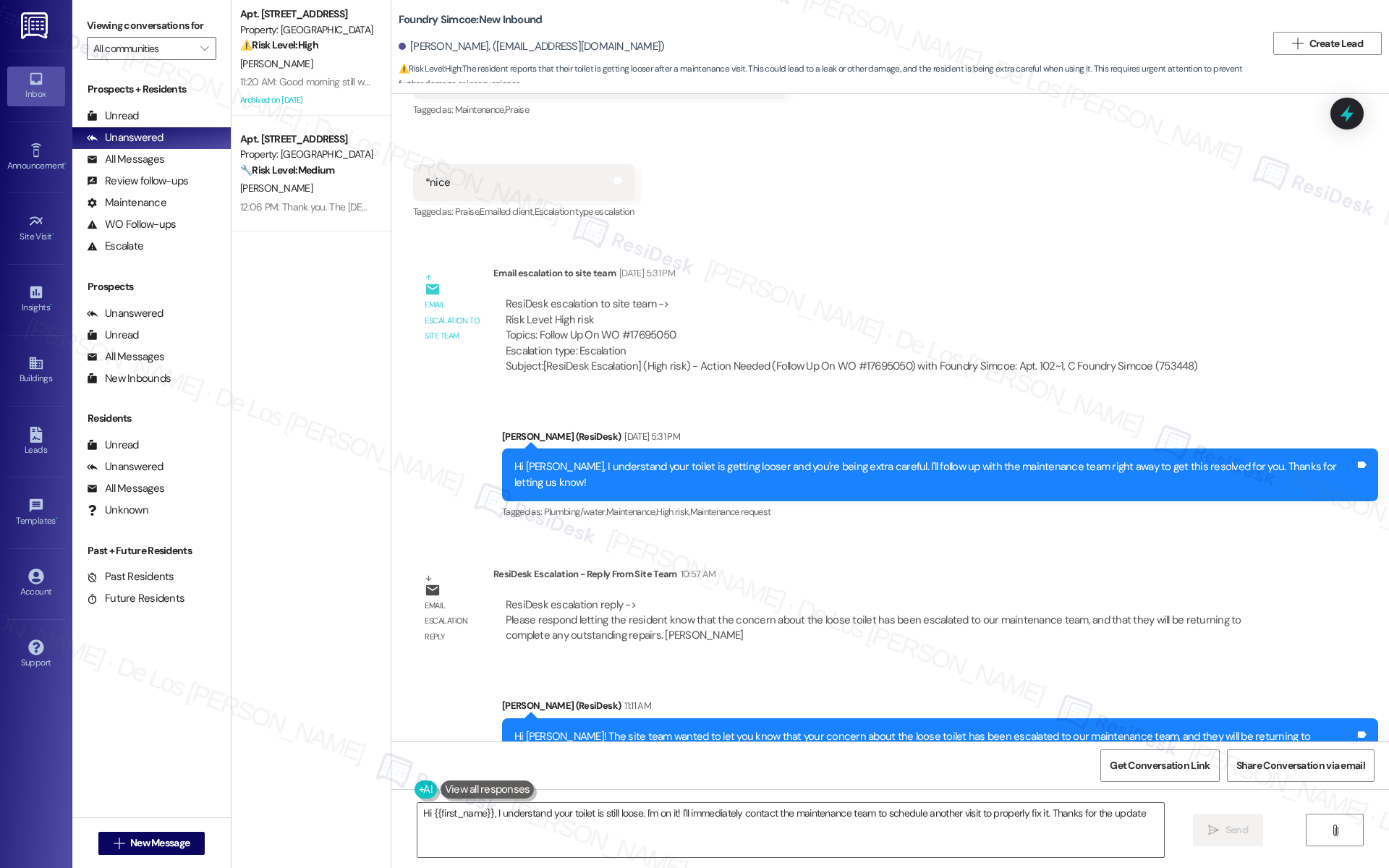
type textarea "Hi {{first_name}}, I understand your toilet is still loose. I'm on it! I'll imm…"
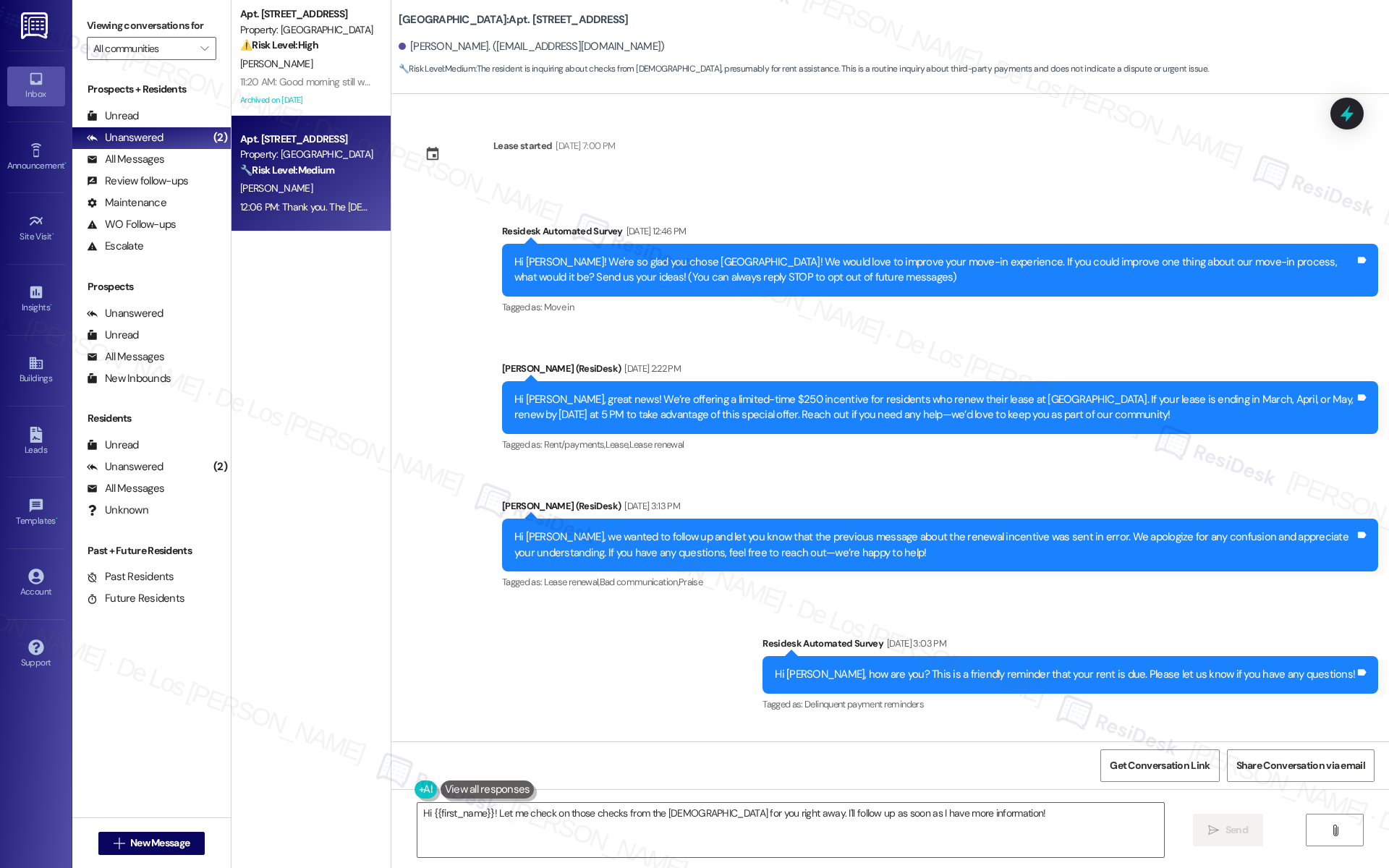
scroll to position [2575, 0]
